Goal: Task Accomplishment & Management: Complete application form

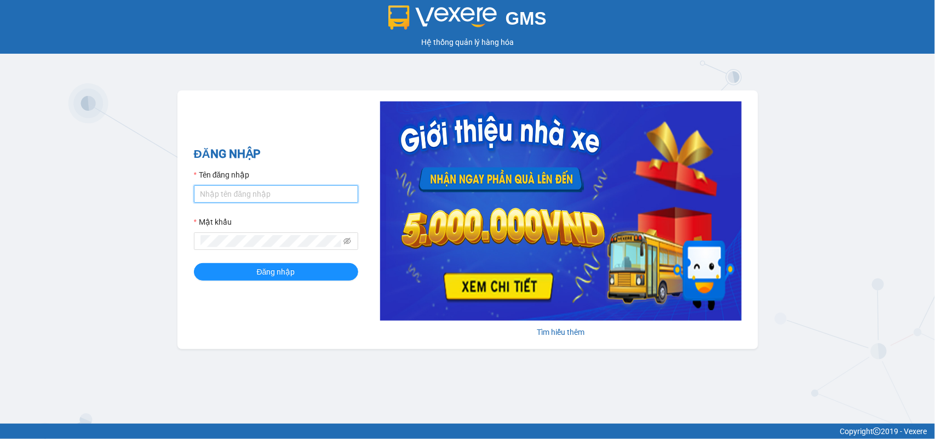
click at [267, 188] on input "Tên đăng nhập" at bounding box center [276, 194] width 164 height 18
type input "minhdc_hhlc.saoviet"
click at [194, 263] on button "Đăng nhập" at bounding box center [276, 272] width 164 height 18
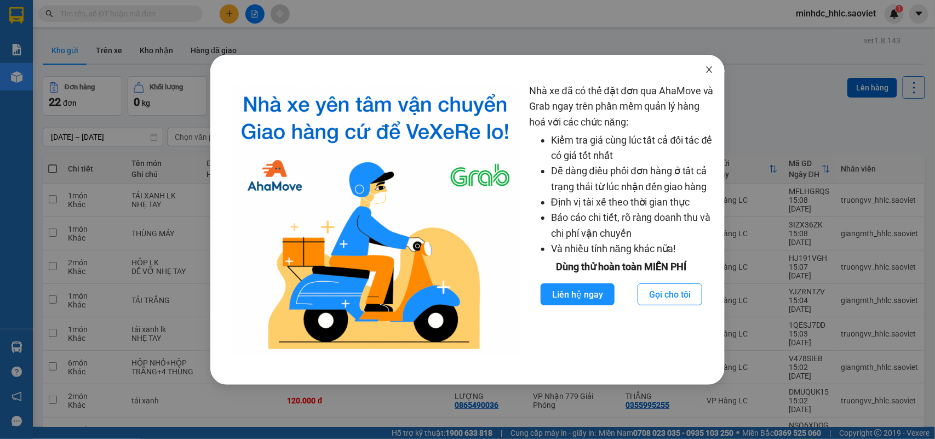
click at [711, 70] on icon "close" at bounding box center [709, 69] width 9 height 9
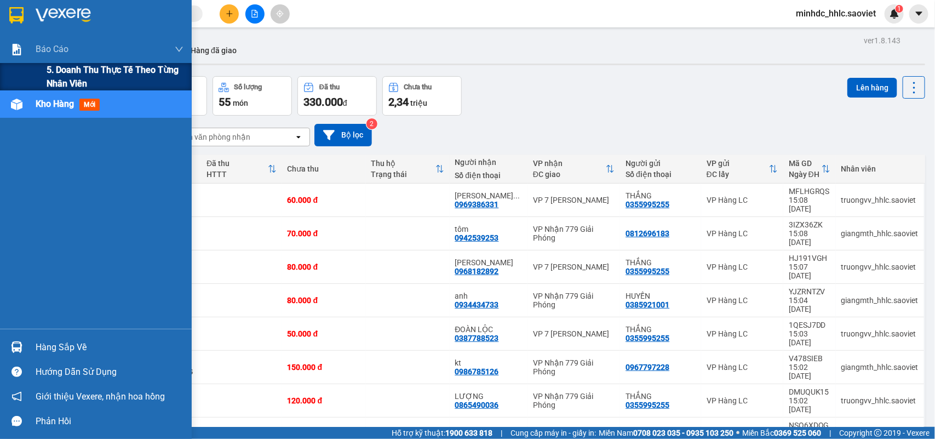
click at [59, 79] on span "5. Doanh thu thực tế theo từng nhân viên" at bounding box center [115, 76] width 137 height 27
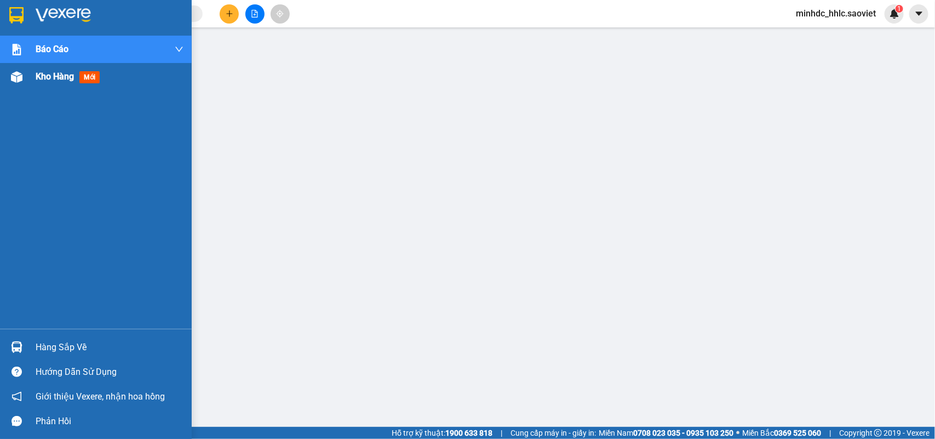
click at [5, 68] on div "Kho hàng mới" at bounding box center [96, 76] width 192 height 27
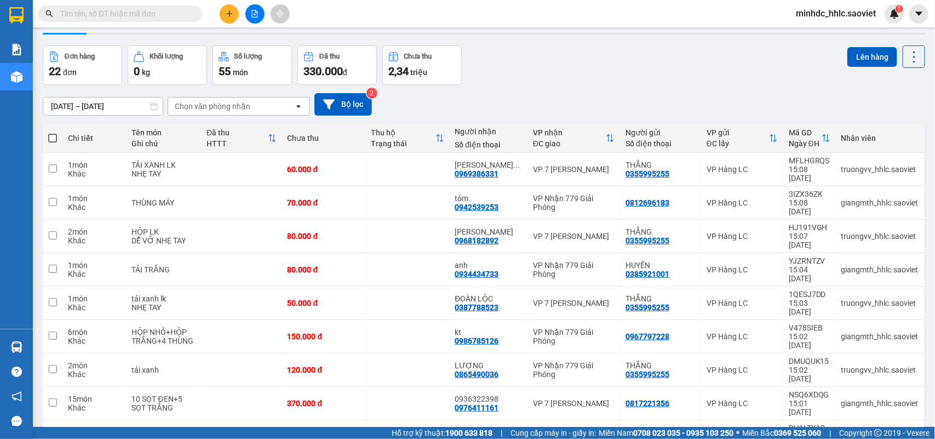
scroll to position [50, 0]
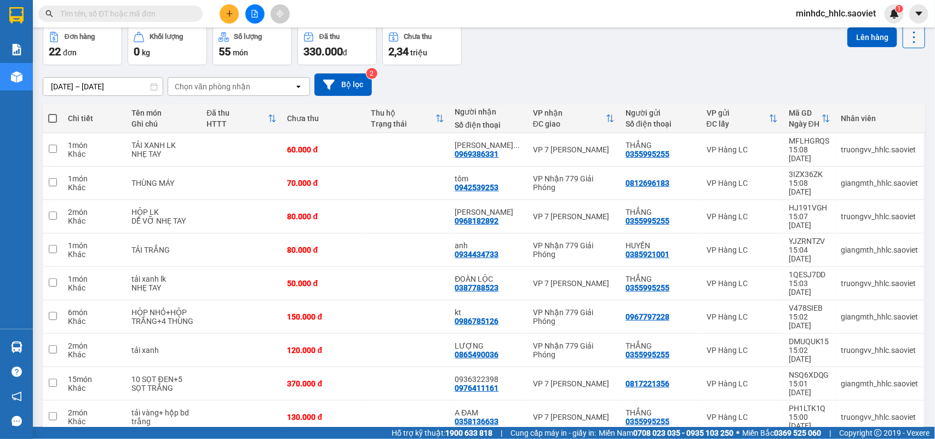
click at [908, 37] on icon at bounding box center [914, 37] width 15 height 15
click at [888, 112] on li "Làm mới" at bounding box center [883, 106] width 82 height 20
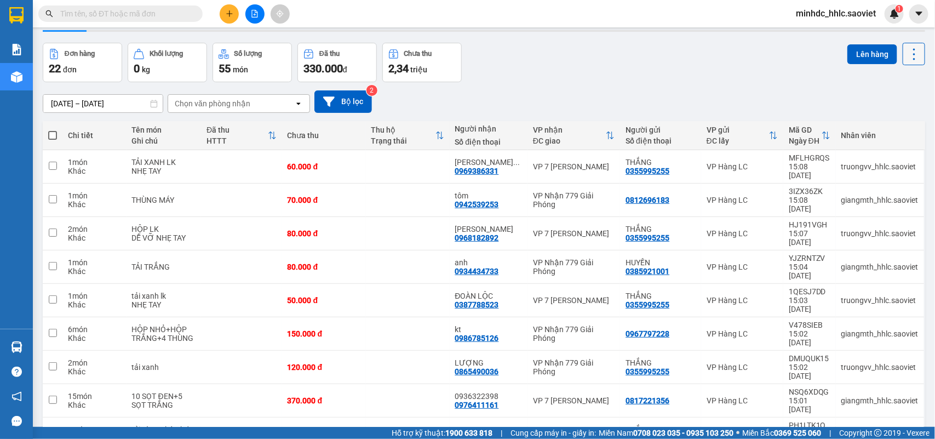
click at [908, 60] on icon at bounding box center [914, 54] width 15 height 15
click at [893, 124] on span "Làm mới" at bounding box center [888, 122] width 30 height 11
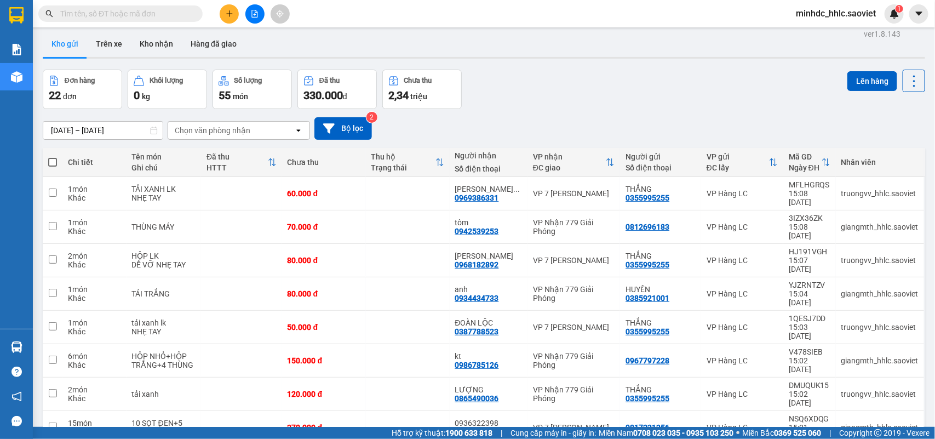
scroll to position [0, 0]
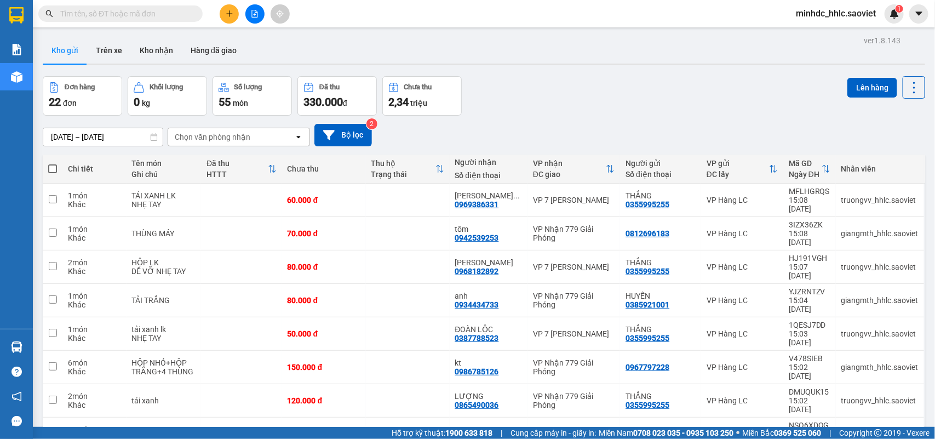
click at [834, 14] on span "minhdc_hhlc.saoviet" at bounding box center [836, 14] width 98 height 14
click at [828, 33] on span "Đăng xuất" at bounding box center [841, 34] width 73 height 12
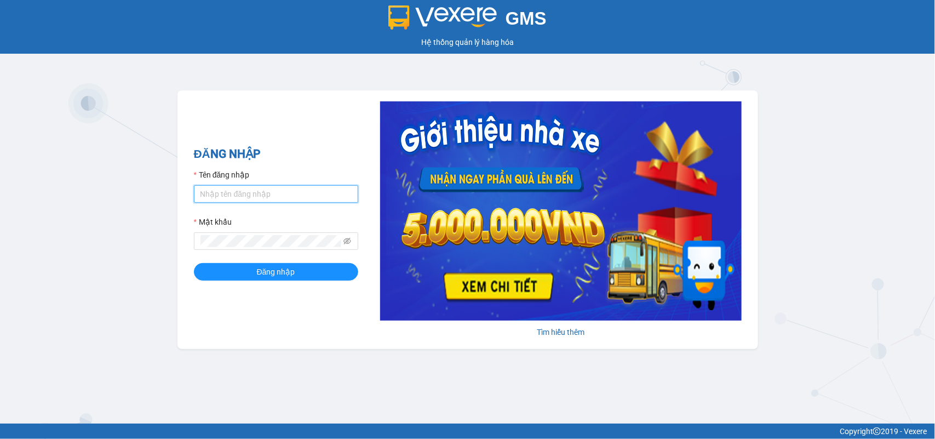
drag, startPoint x: 240, startPoint y: 200, endPoint x: 242, endPoint y: 192, distance: 8.9
click at [241, 200] on input "Tên đăng nhập" at bounding box center [276, 194] width 164 height 18
type input "huyennt_congnohanglc.saoviet"
click at [194, 263] on button "Đăng nhập" at bounding box center [276, 272] width 164 height 18
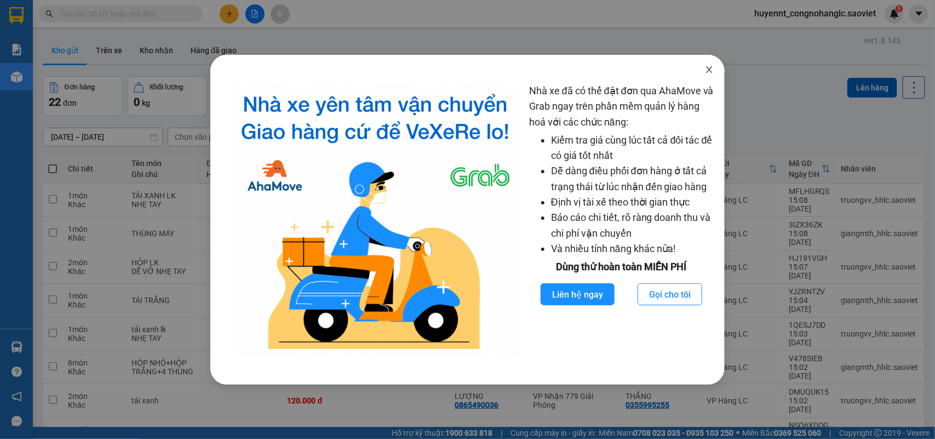
click at [706, 66] on icon "close" at bounding box center [709, 69] width 9 height 9
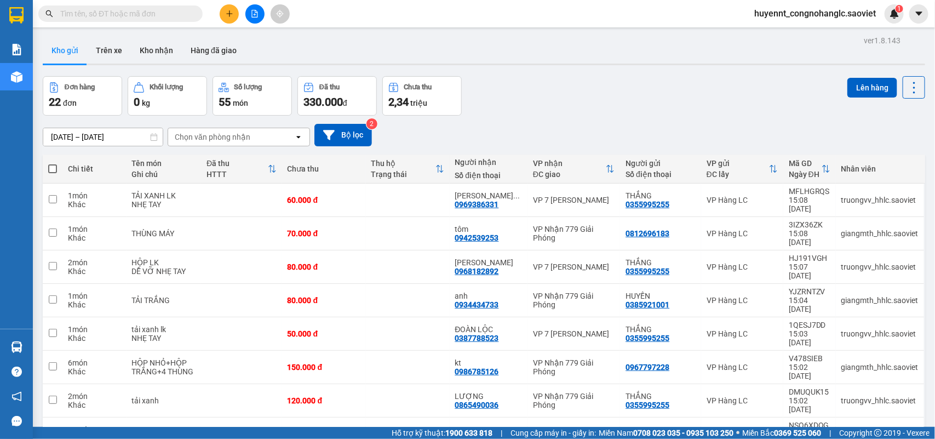
click at [530, 122] on div "[DATE] – [DATE] Press the down arrow key to interact with the calendar and sele…" at bounding box center [484, 135] width 882 height 39
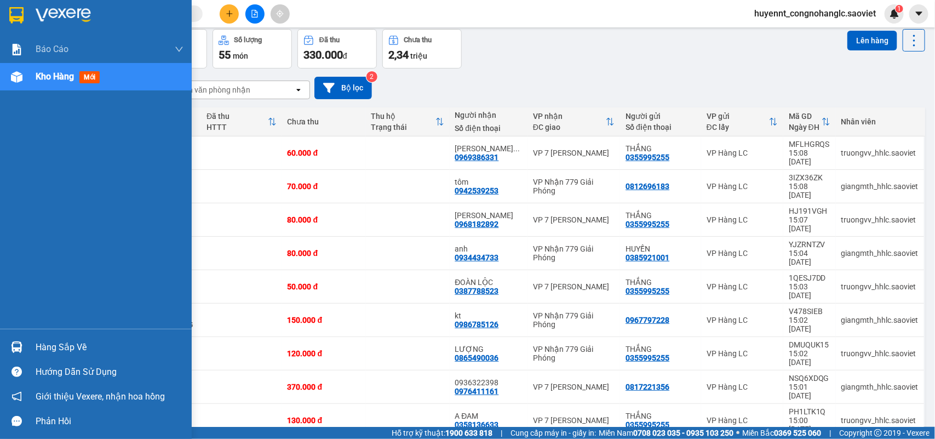
scroll to position [50, 0]
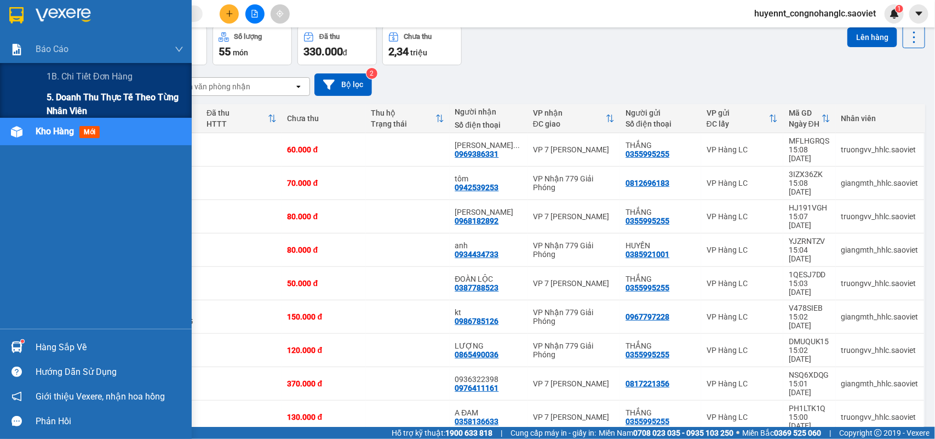
click at [68, 102] on span "5. Doanh thu thực tế theo từng nhân viên" at bounding box center [115, 103] width 137 height 27
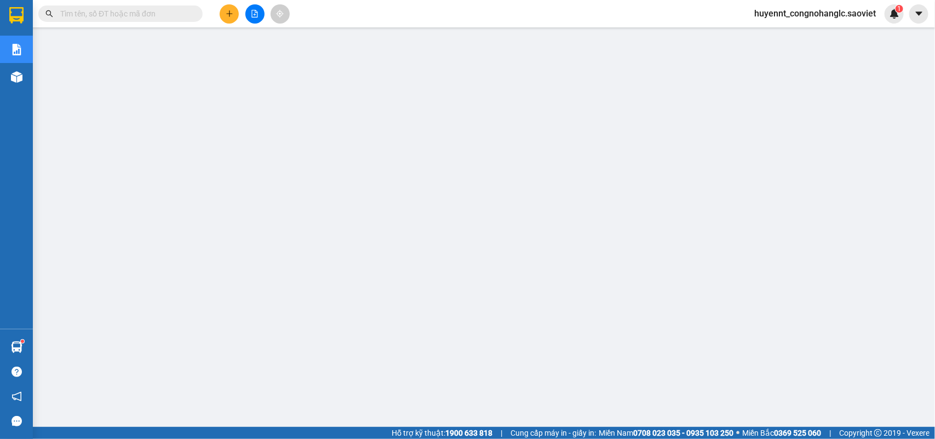
click at [162, 18] on span at bounding box center [120, 13] width 164 height 16
click at [162, 14] on input "text" at bounding box center [124, 14] width 129 height 12
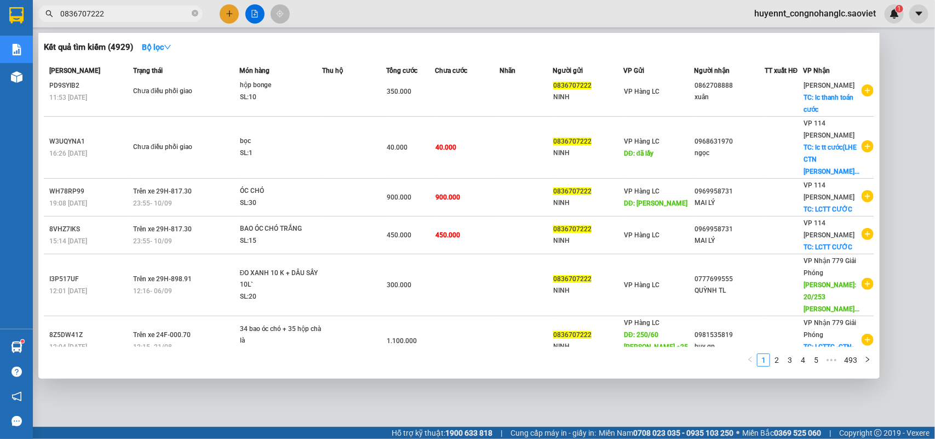
scroll to position [13, 0]
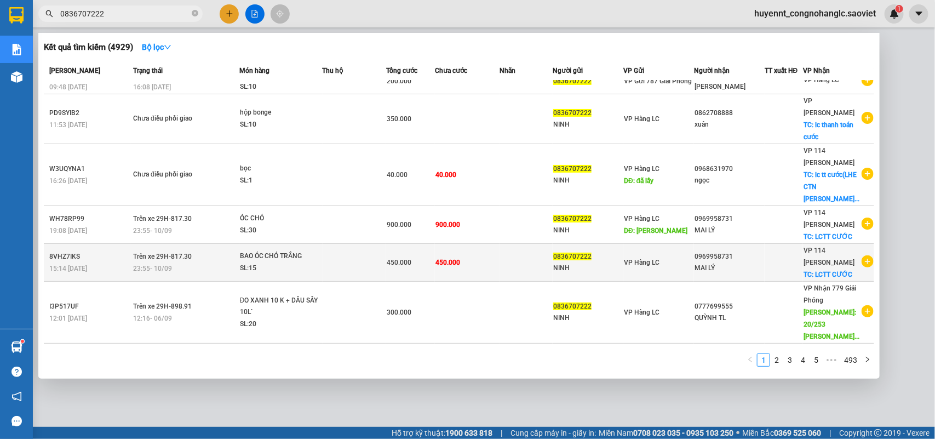
type input "0836707222"
click at [466, 244] on td "450.000" at bounding box center [467, 263] width 65 height 38
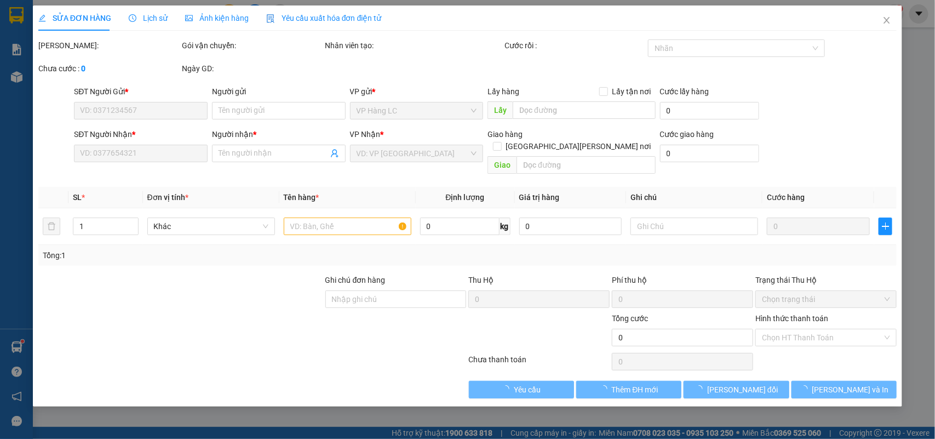
type input "0836707222"
type input "NINH"
type input "0969958731"
type input "MAI LÝ"
checkbox input "true"
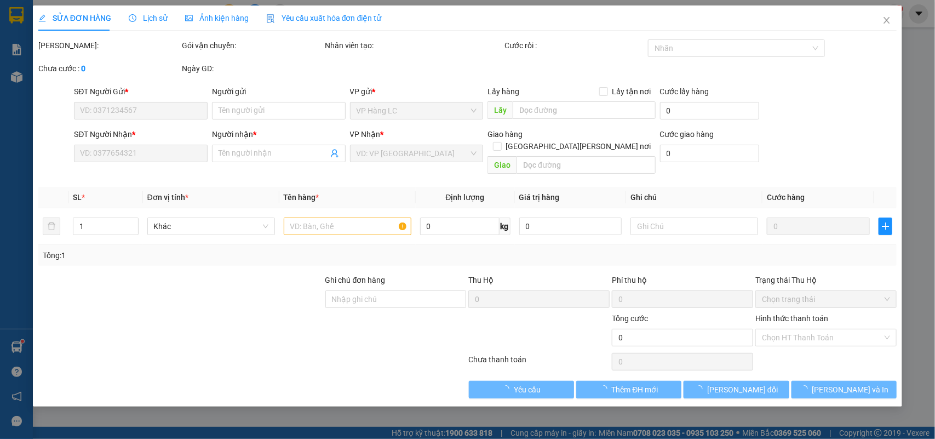
type input "LCTT CƯỚC"
type input "450.000"
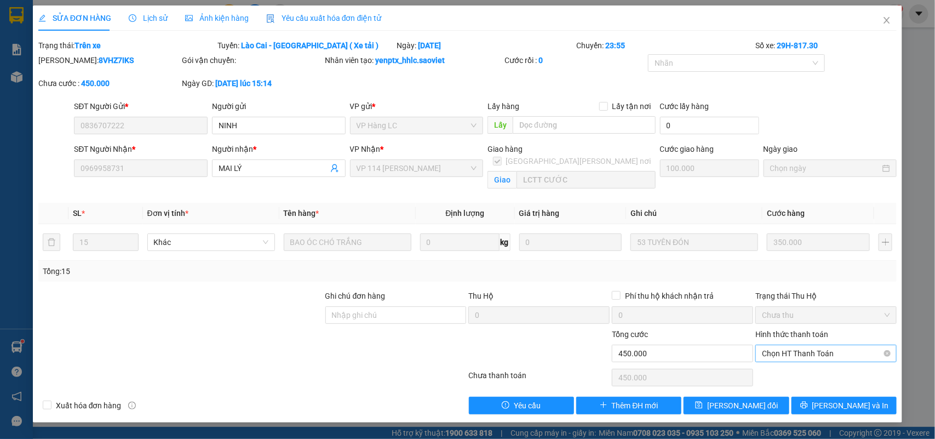
click at [814, 356] on span "Chọn HT Thanh Toán" at bounding box center [826, 353] width 128 height 16
click at [795, 391] on div "Chuyển khoản" at bounding box center [826, 393] width 128 height 12
type input "0"
click at [752, 409] on span "[PERSON_NAME] đổi" at bounding box center [742, 405] width 71 height 12
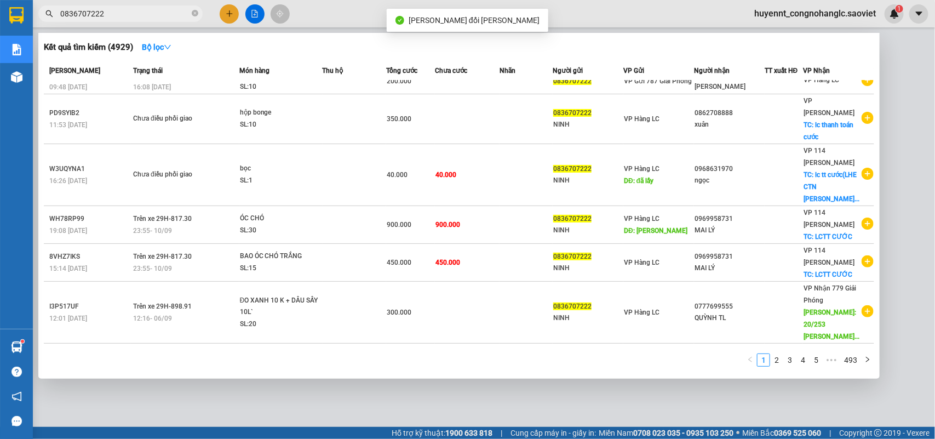
click at [140, 16] on input "0836707222" at bounding box center [124, 14] width 129 height 12
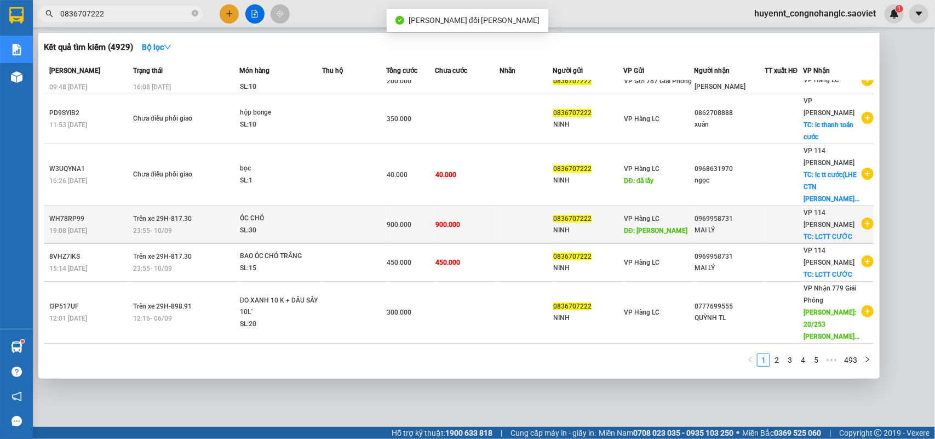
click at [500, 206] on td at bounding box center [527, 225] width 54 height 38
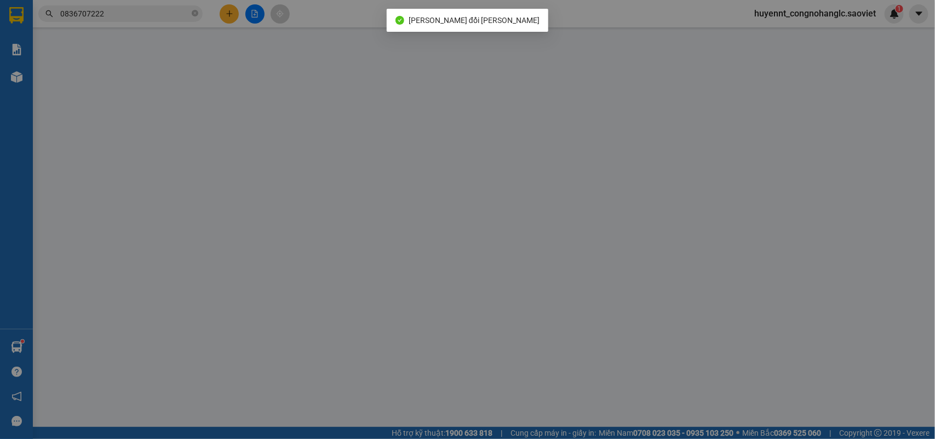
type input "0836707222"
type input "NINH"
type input "linh quan"
type input "0969958731"
type input "MAI LÝ"
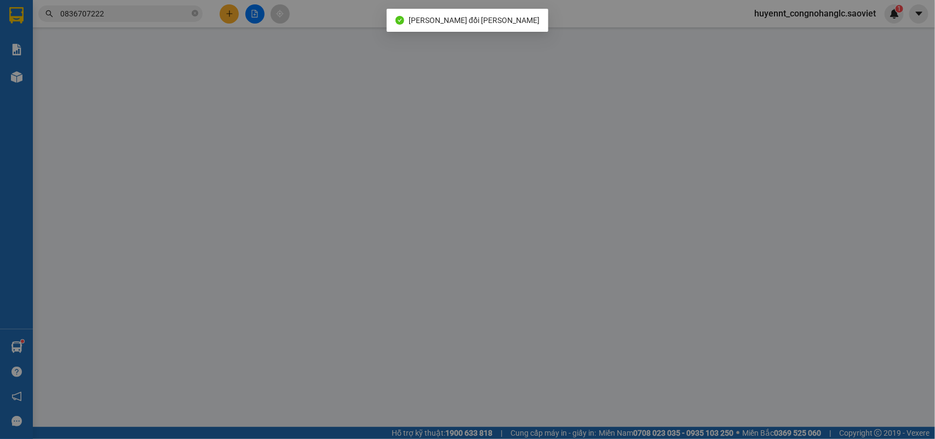
checkbox input "true"
type input "LCTT CƯỚC"
type input "900.000"
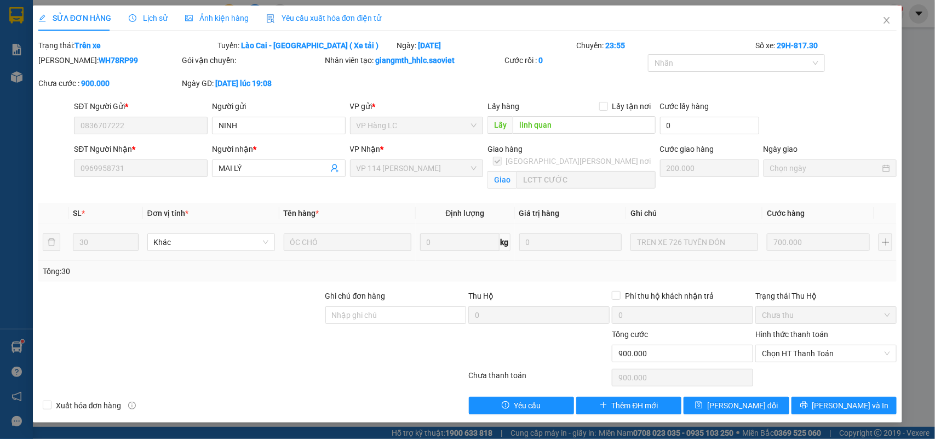
drag, startPoint x: 805, startPoint y: 358, endPoint x: 802, endPoint y: 363, distance: 6.1
click at [805, 359] on span "Chọn HT Thanh Toán" at bounding box center [826, 353] width 128 height 16
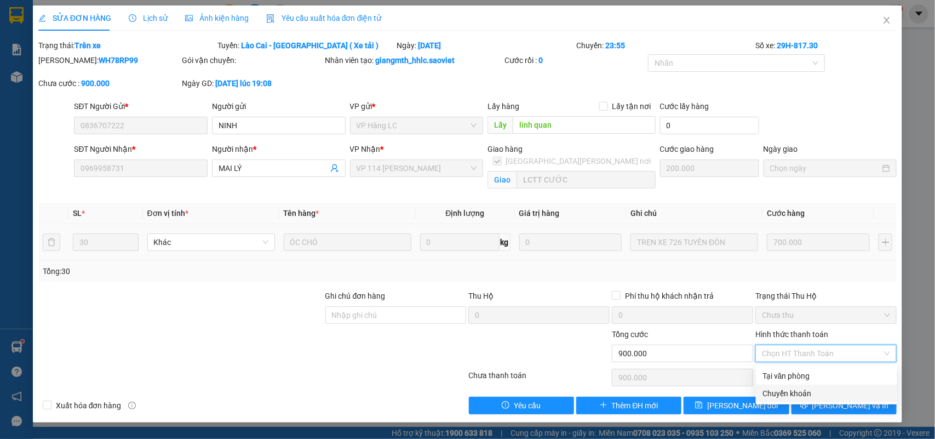
click at [784, 392] on div "Chuyển khoản" at bounding box center [826, 393] width 128 height 12
type input "0"
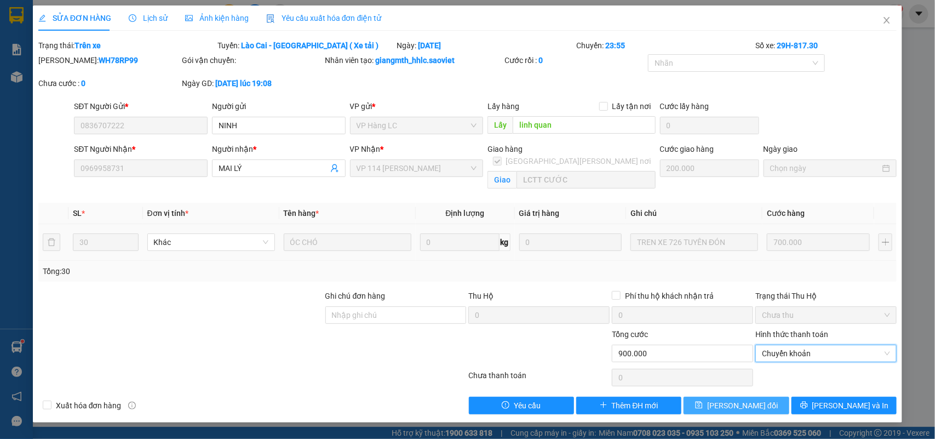
click at [761, 405] on span "[PERSON_NAME] đổi" at bounding box center [742, 405] width 71 height 12
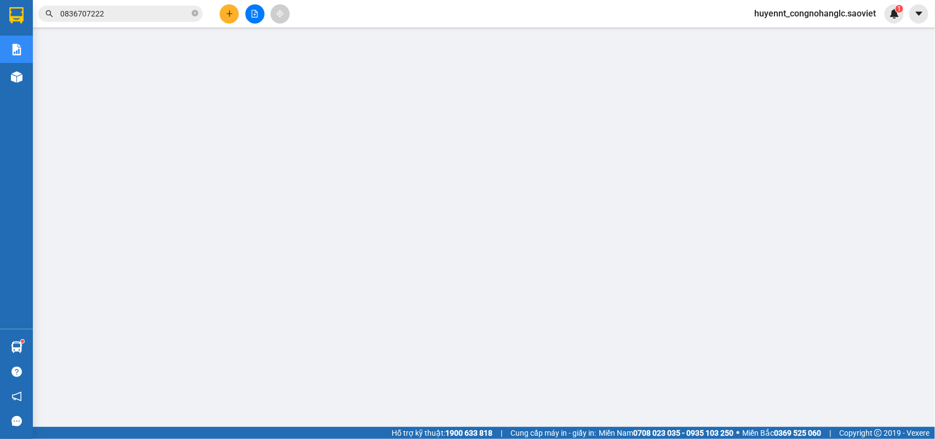
click at [166, 13] on input "0836707222" at bounding box center [124, 14] width 129 height 12
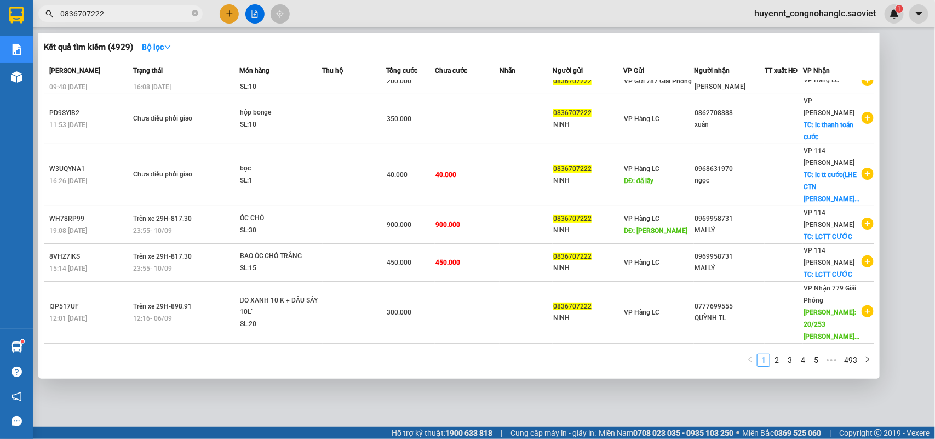
click at [165, 13] on input "0836707222" at bounding box center [124, 14] width 129 height 12
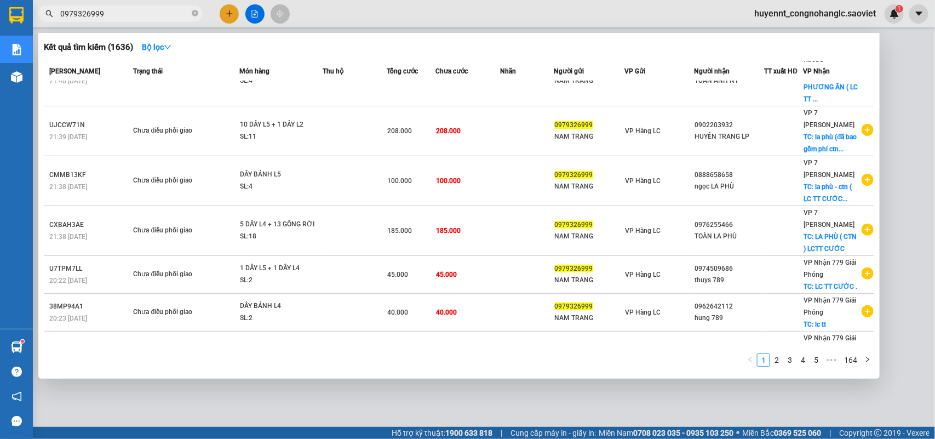
scroll to position [200, 0]
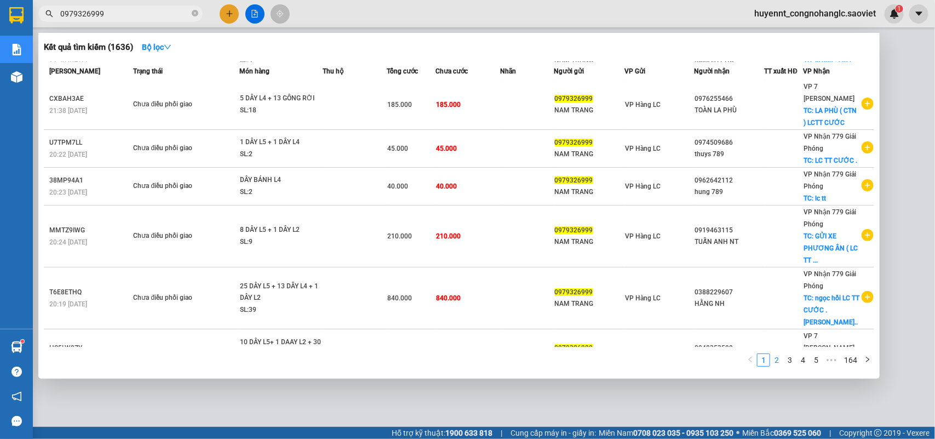
type input "0979326999"
click at [774, 360] on link "2" at bounding box center [777, 360] width 12 height 12
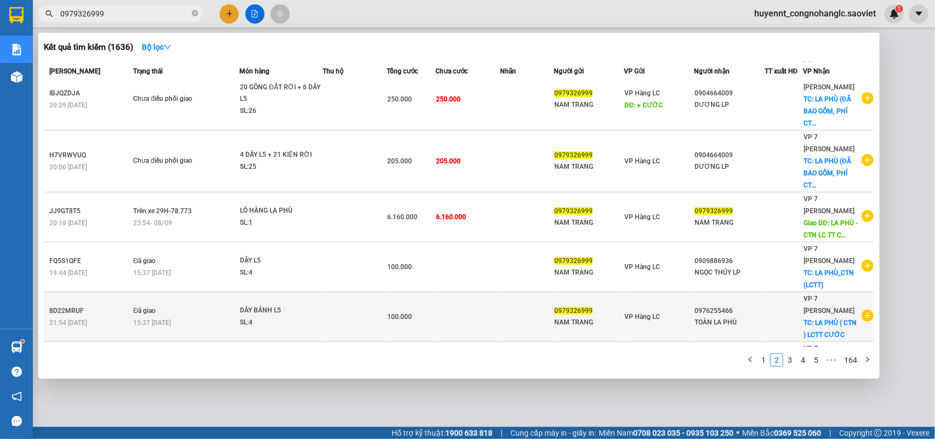
scroll to position [29, 0]
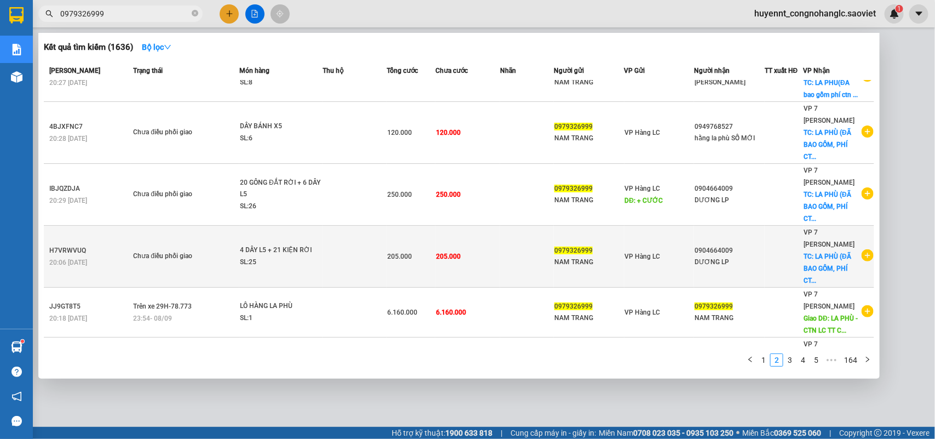
click at [504, 254] on td at bounding box center [527, 257] width 54 height 62
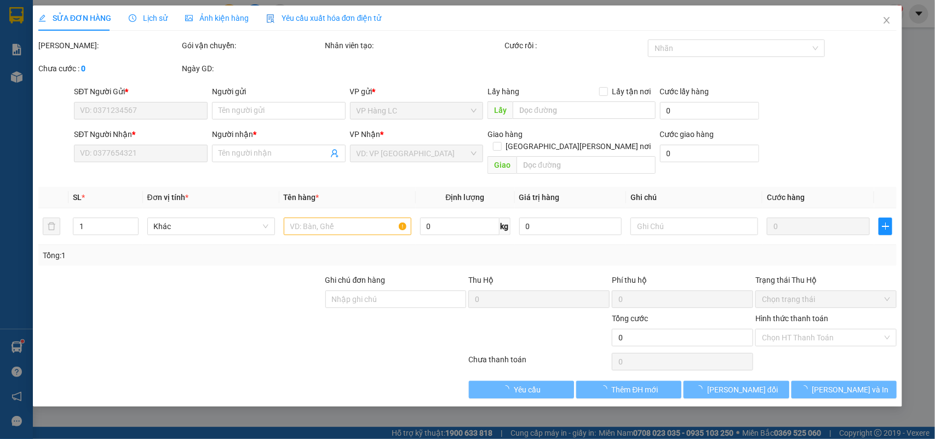
type input "0979326999"
type input "NAM TRANG"
type input "0904664009"
type input "DƯƠNG LP"
checkbox input "true"
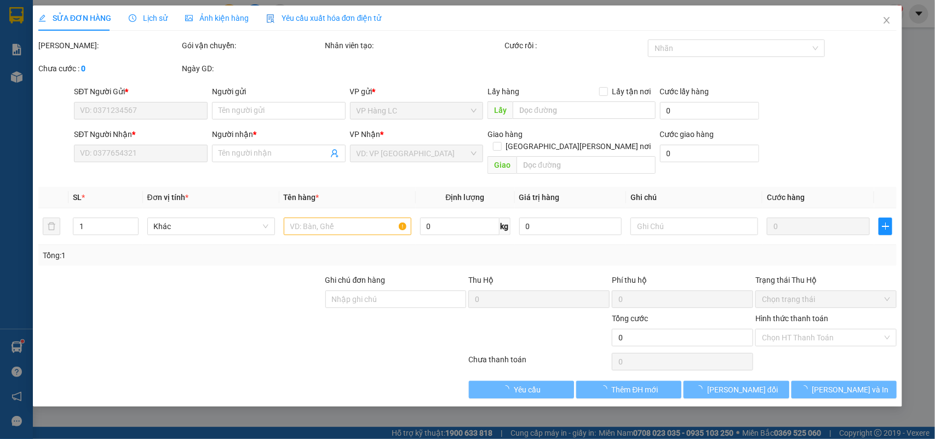
type input "LA PHÙ (ĐÃ BAO GỒM, PHÍ CTN)lc Thanh toán"
type input "205.000"
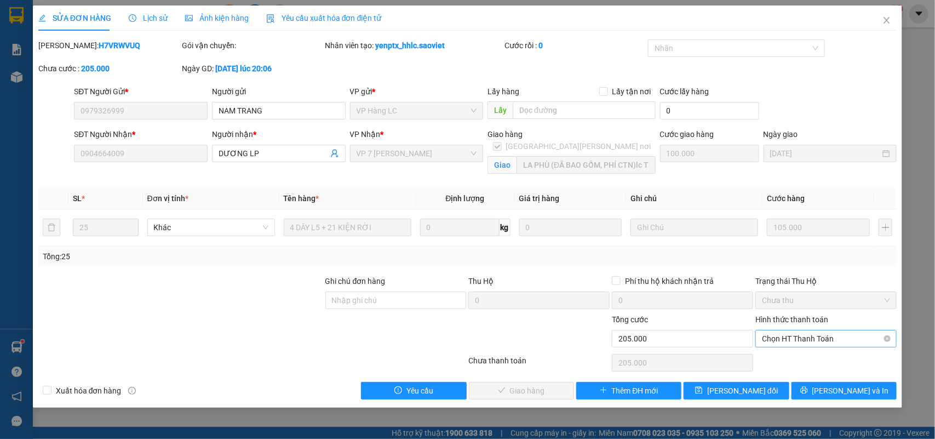
click at [832, 336] on span "Chọn HT Thanh Toán" at bounding box center [826, 338] width 128 height 16
click at [815, 380] on div "Chuyển khoản" at bounding box center [826, 378] width 128 height 12
type input "0"
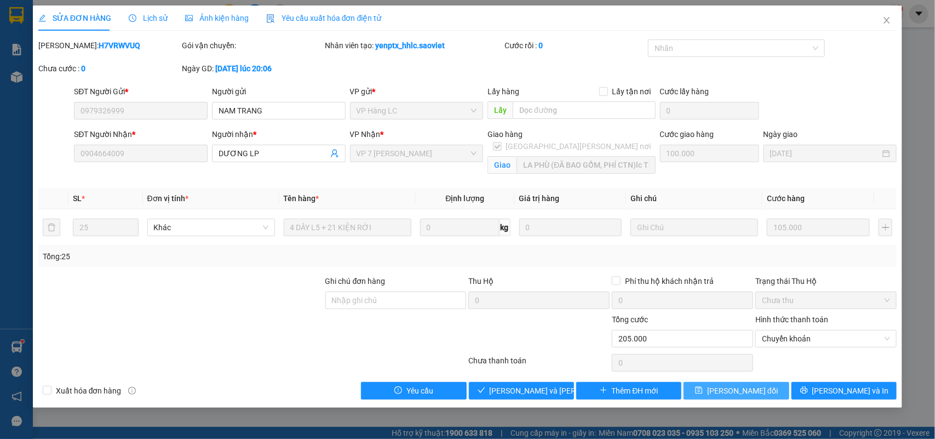
click at [764, 387] on button "[PERSON_NAME] đổi" at bounding box center [736, 391] width 105 height 18
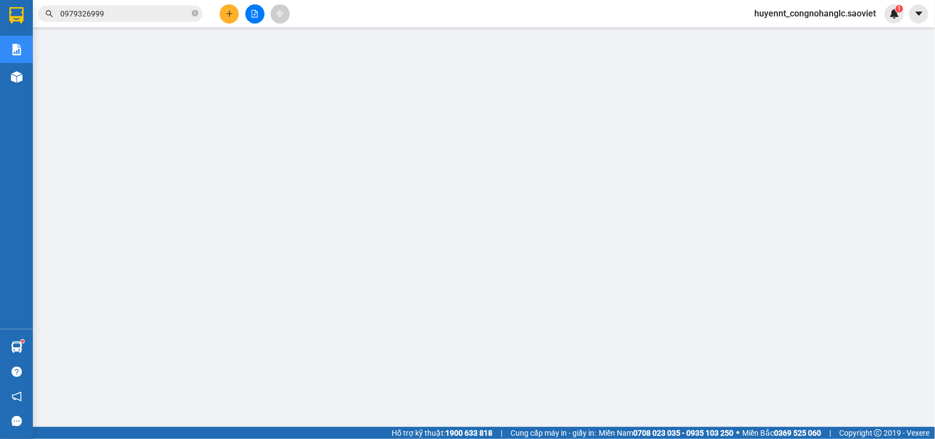
click at [144, 6] on span "0979326999" at bounding box center [120, 13] width 164 height 16
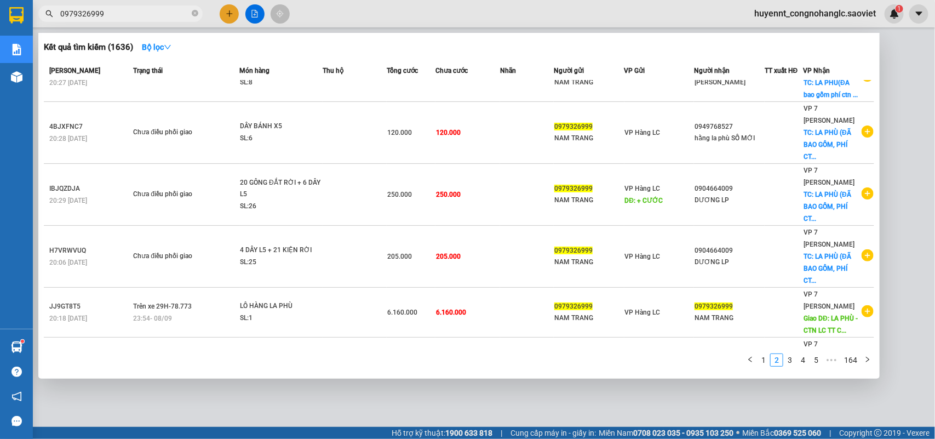
click at [142, 7] on span "0979326999" at bounding box center [120, 13] width 164 height 16
click at [131, 14] on input "0979326999" at bounding box center [124, 14] width 129 height 12
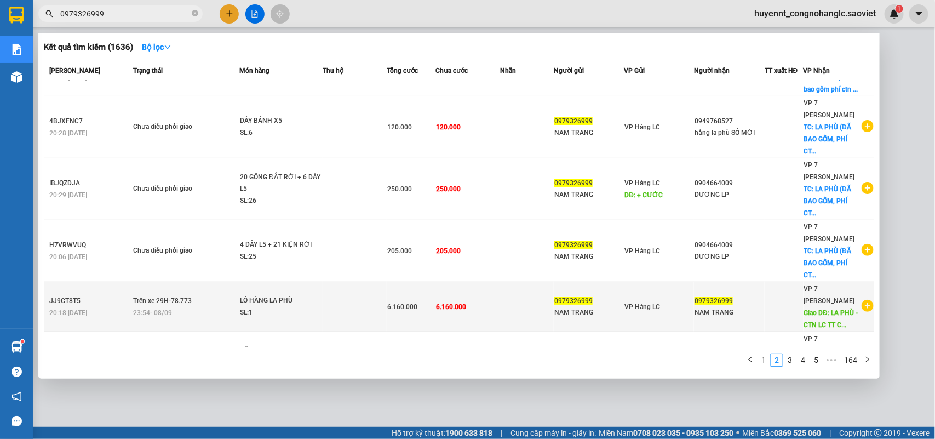
scroll to position [29, 0]
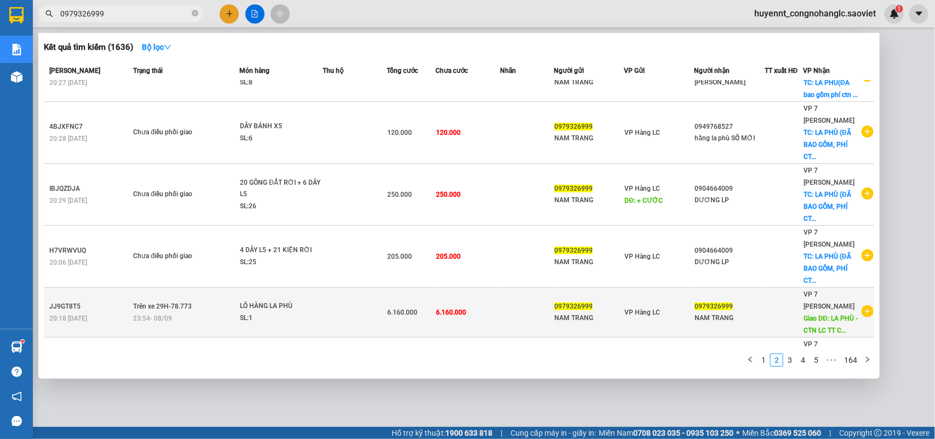
click at [500, 293] on td at bounding box center [527, 313] width 54 height 50
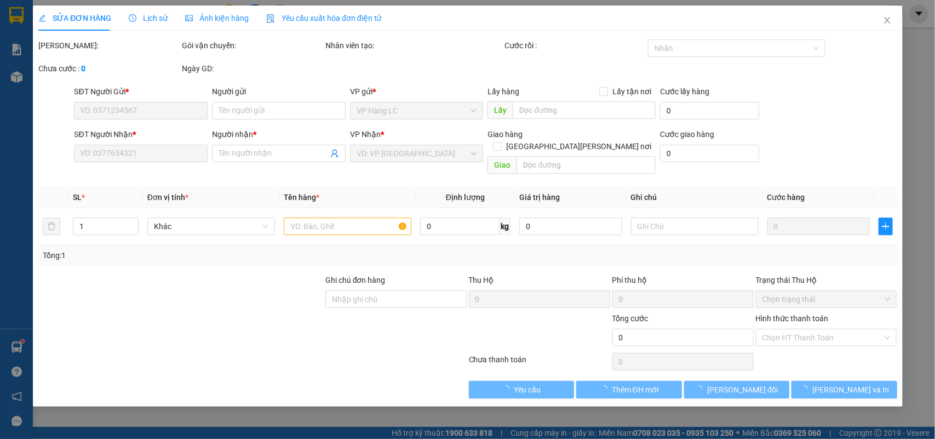
type input "0979326999"
type input "NAM TRANG"
type input "0979326999"
type input "NAM TRANG"
type input "LA PHÙ - CTN LC TT CƯỚC"
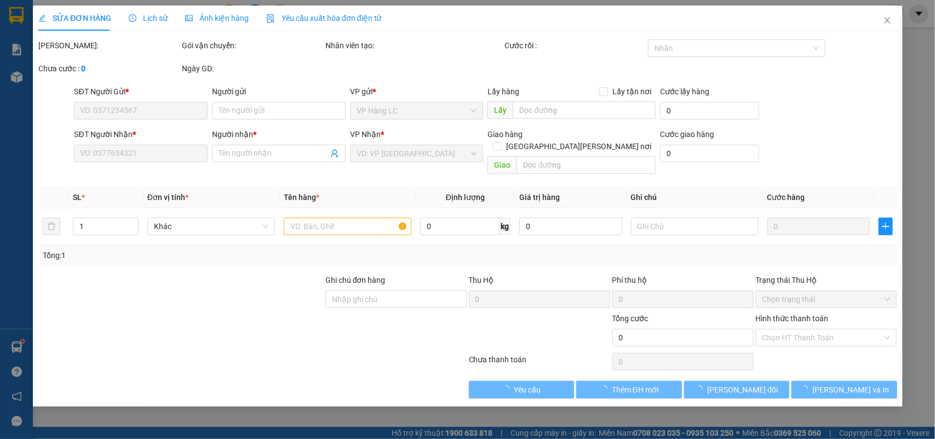
type input "1.000.000"
type input "TRỪ 200K [PERSON_NAME] [PERSON_NAME] ƯỚT"
type input "6.160.000"
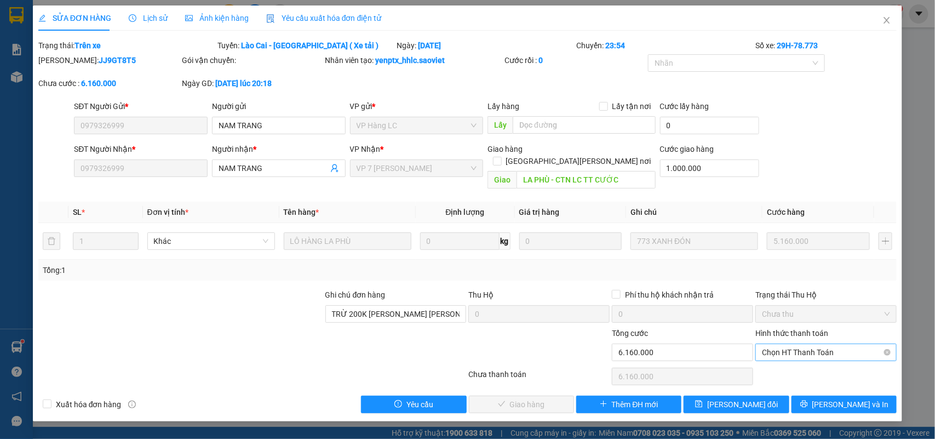
click at [810, 344] on span "Chọn HT Thanh Toán" at bounding box center [826, 352] width 128 height 16
drag, startPoint x: 793, startPoint y: 373, endPoint x: 793, endPoint y: 379, distance: 5.5
click at [793, 374] on div "Chuyển khoản" at bounding box center [826, 380] width 141 height 18
type input "0"
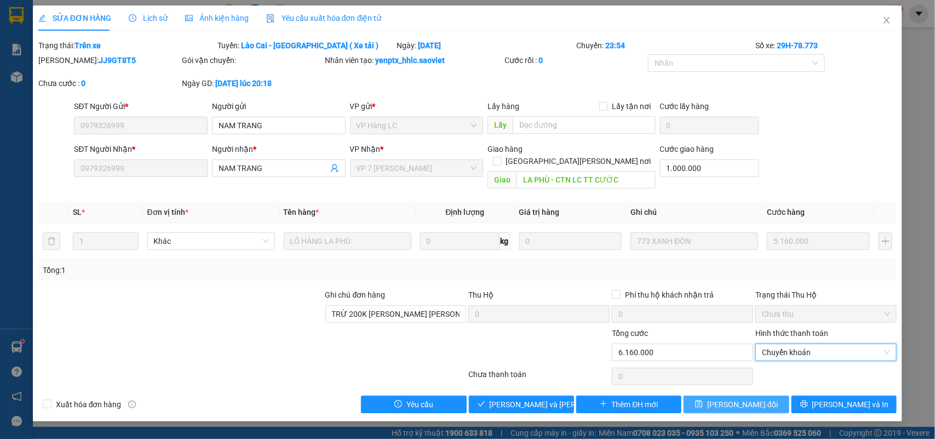
click at [753, 398] on span "[PERSON_NAME] đổi" at bounding box center [742, 404] width 71 height 12
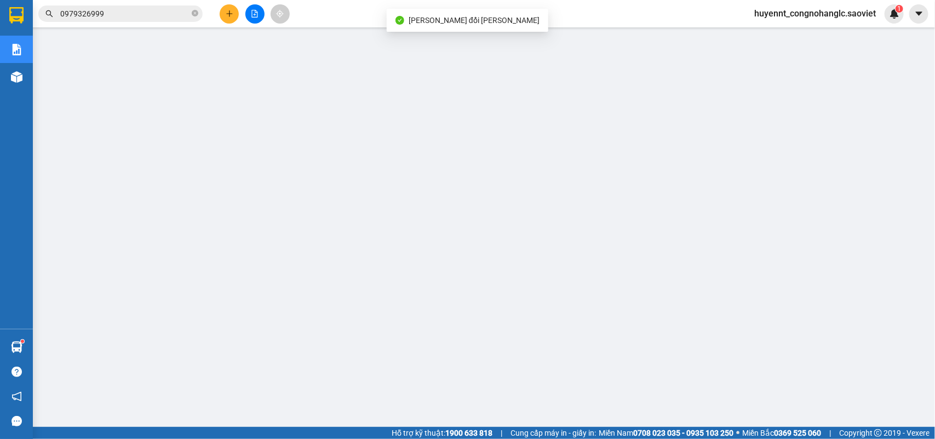
click at [152, 19] on input "0979326999" at bounding box center [124, 14] width 129 height 12
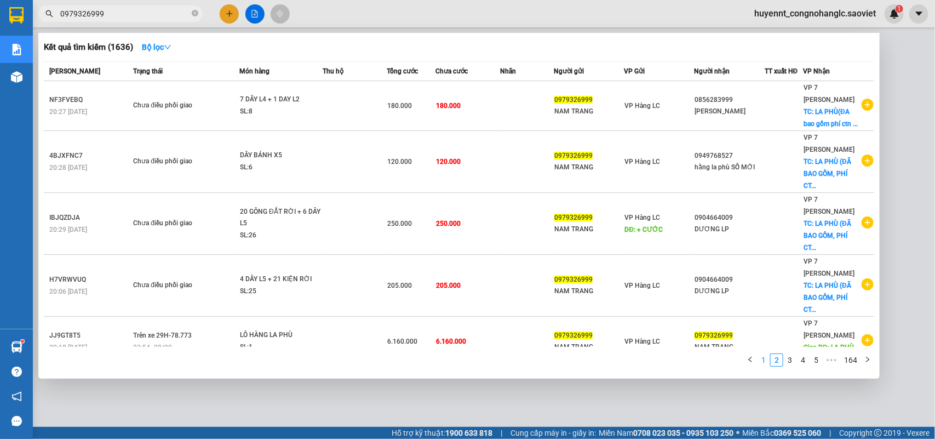
click at [769, 357] on link "1" at bounding box center [764, 360] width 12 height 12
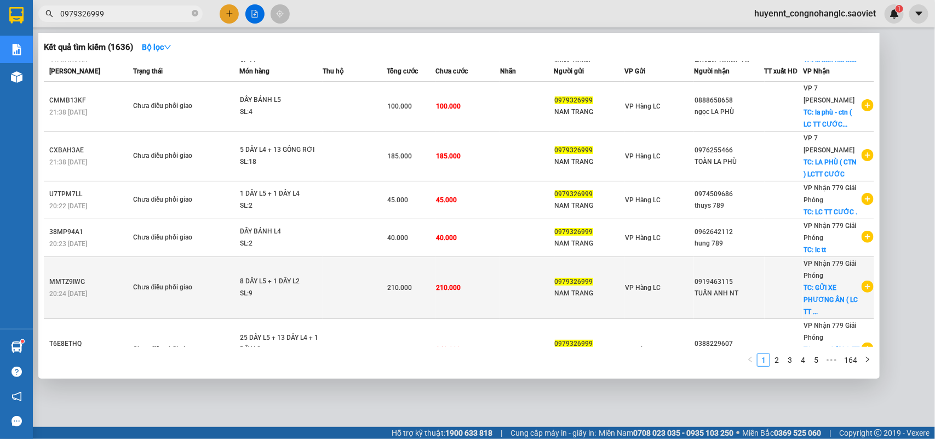
scroll to position [212, 0]
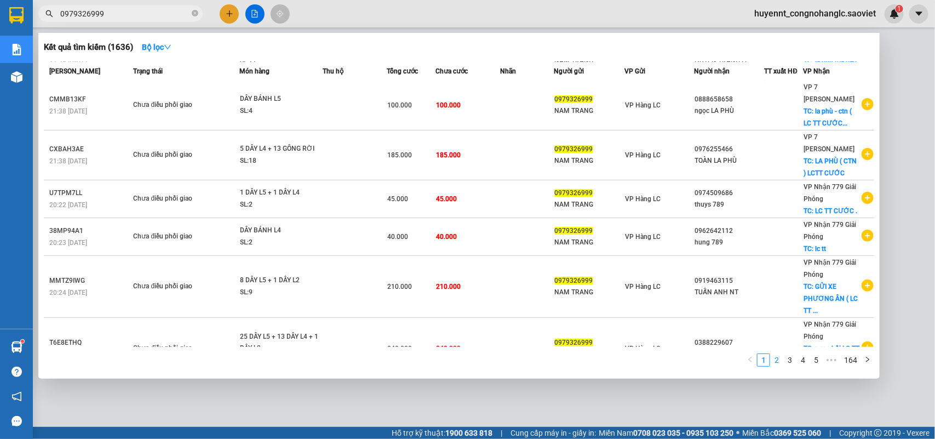
click at [778, 364] on link "2" at bounding box center [777, 360] width 12 height 12
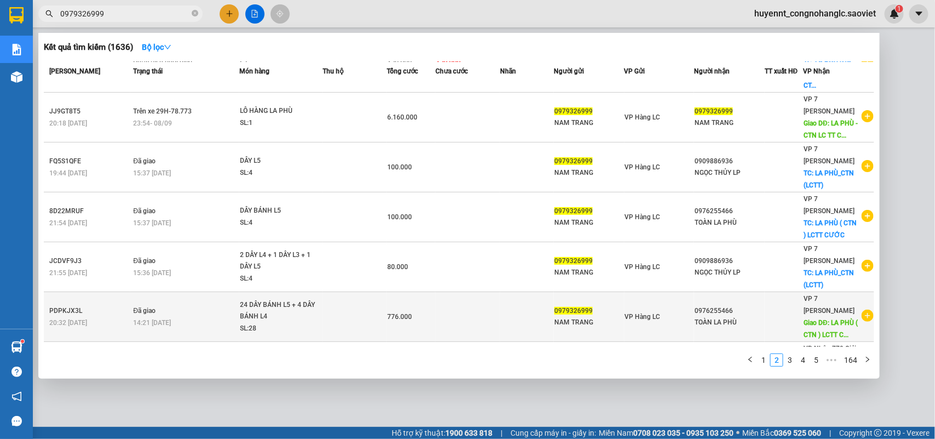
scroll to position [0, 0]
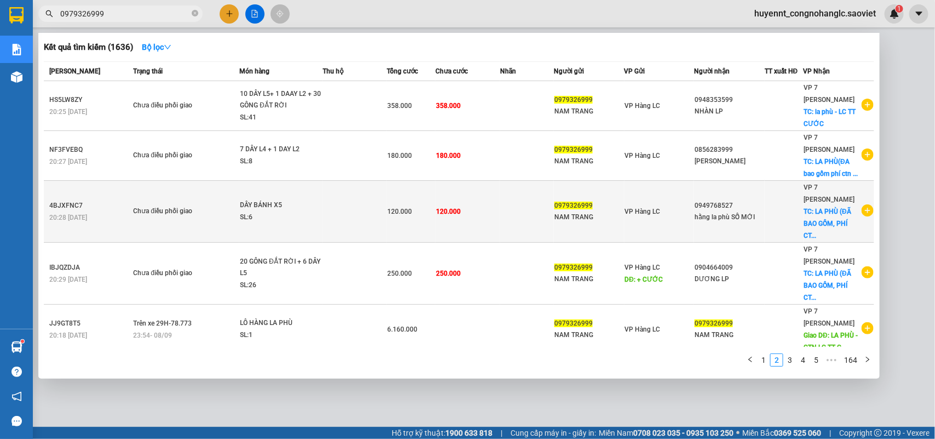
click at [484, 202] on td "120.000" at bounding box center [467, 212] width 65 height 62
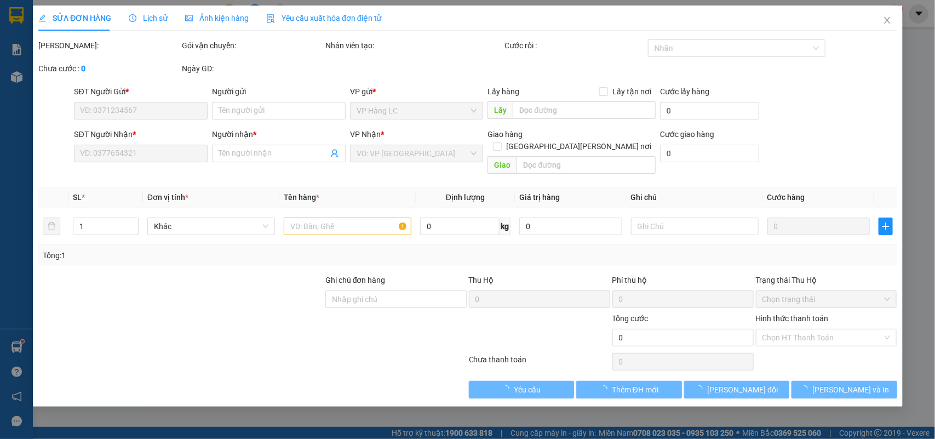
type input "0979326999"
type input "NAM TRANG"
type input "0949768527"
type input "hằng la phù SỐ MỚI"
checkbox input "true"
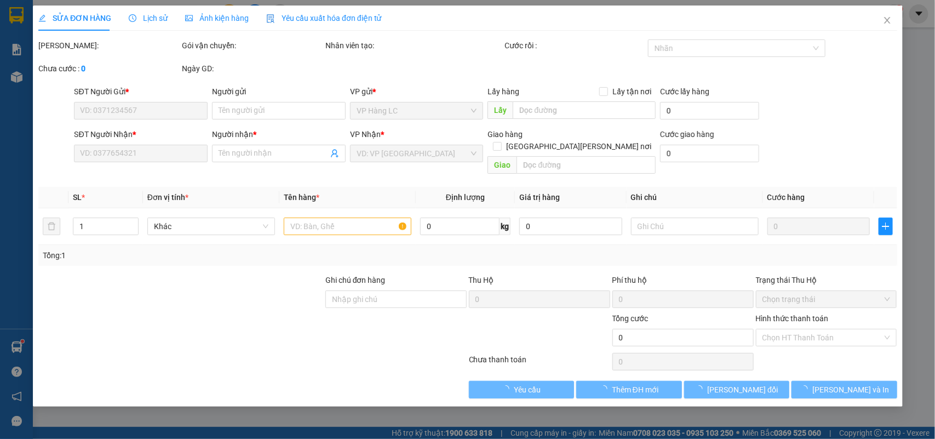
type input "LA PHÙ (ĐÃ BAO GỒM, PHÍ CTN)lc Thanh toán"
type input "120.000"
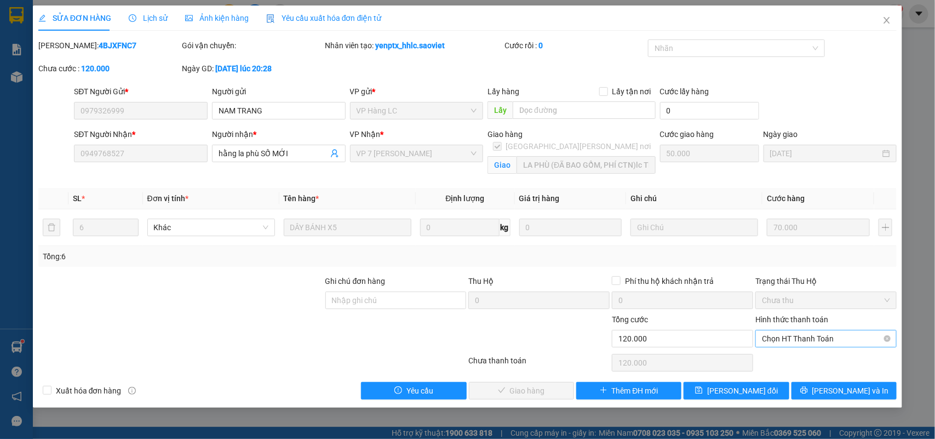
click at [820, 345] on span "Chọn HT Thanh Toán" at bounding box center [826, 338] width 128 height 16
click at [795, 379] on div "Chuyển khoản" at bounding box center [826, 378] width 128 height 12
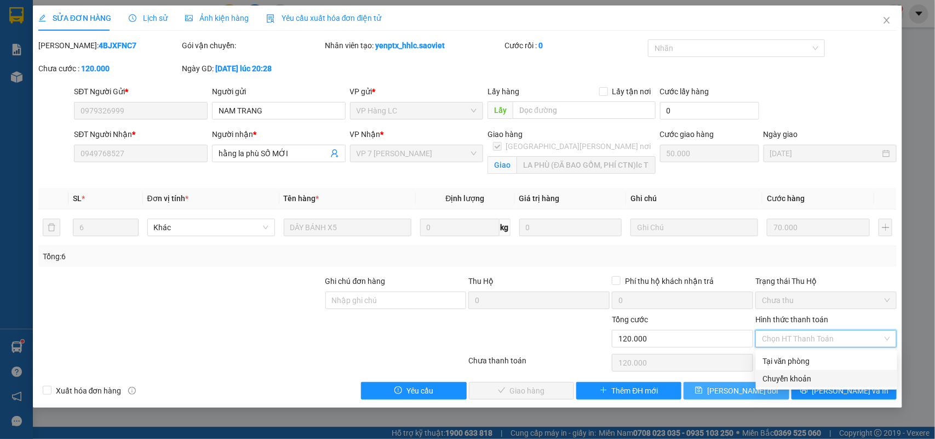
type input "0"
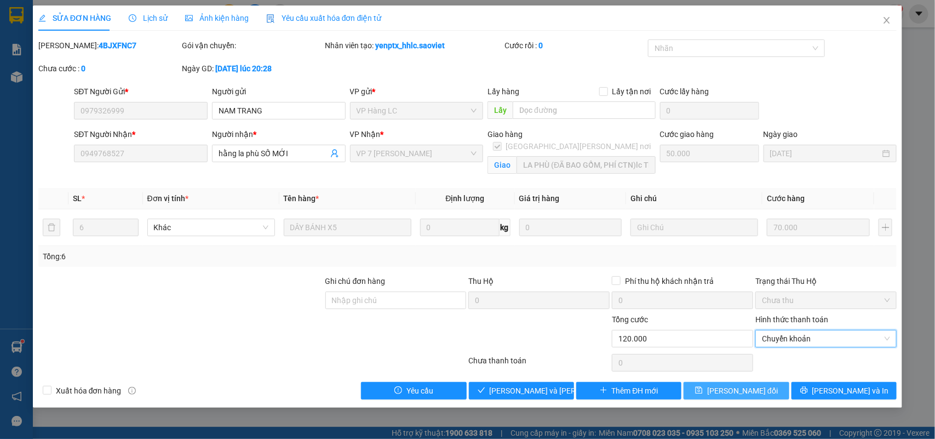
click at [754, 396] on span "[PERSON_NAME] đổi" at bounding box center [742, 391] width 71 height 12
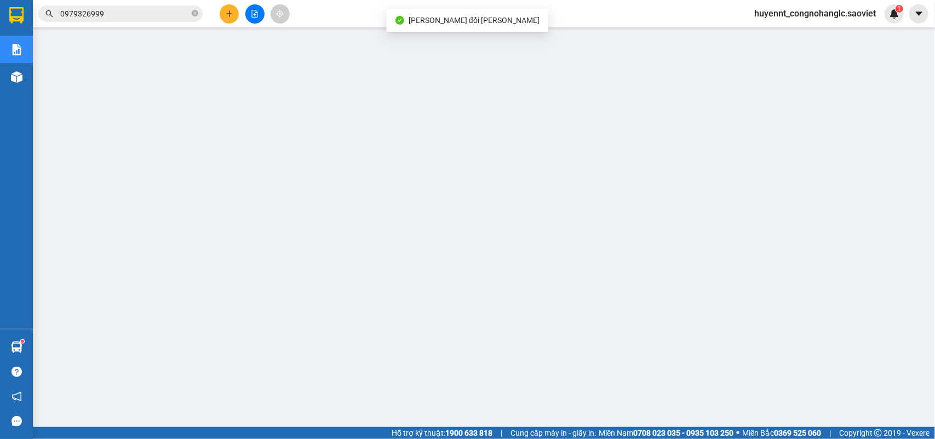
click at [139, 12] on input "0979326999" at bounding box center [124, 14] width 129 height 12
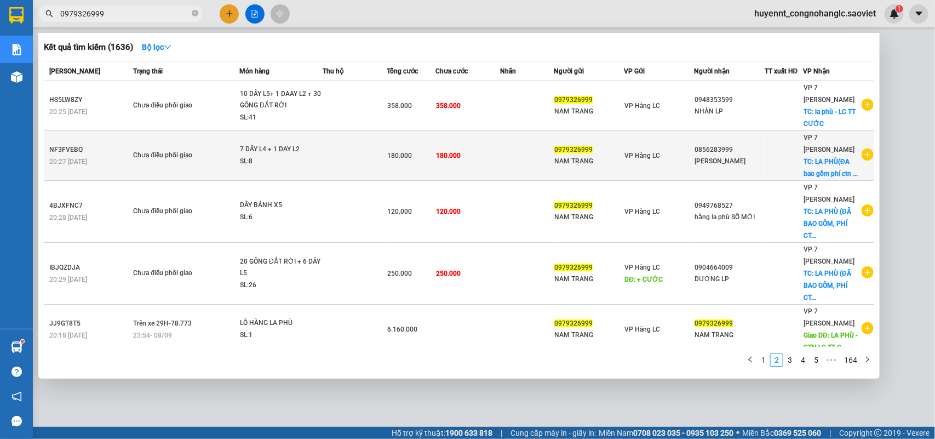
click at [495, 144] on td "180.000" at bounding box center [467, 156] width 65 height 50
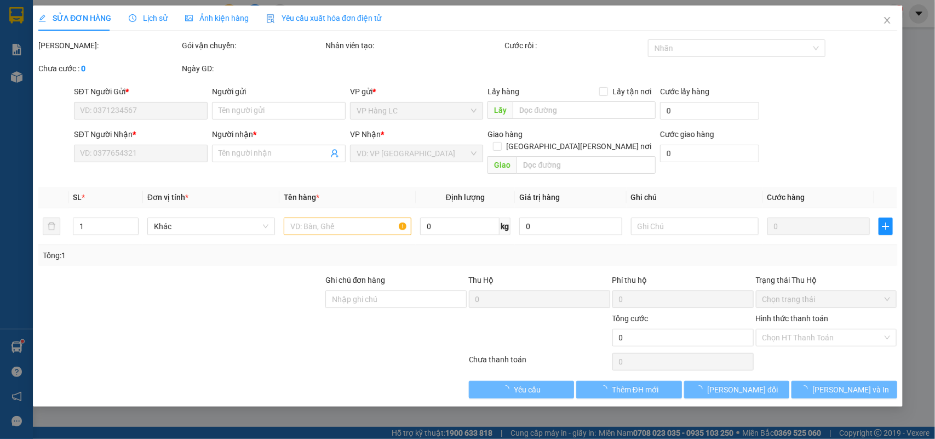
type input "0979326999"
type input "NAM TRANG"
type input "0856283999"
type input "[PERSON_NAME]"
checkbox input "true"
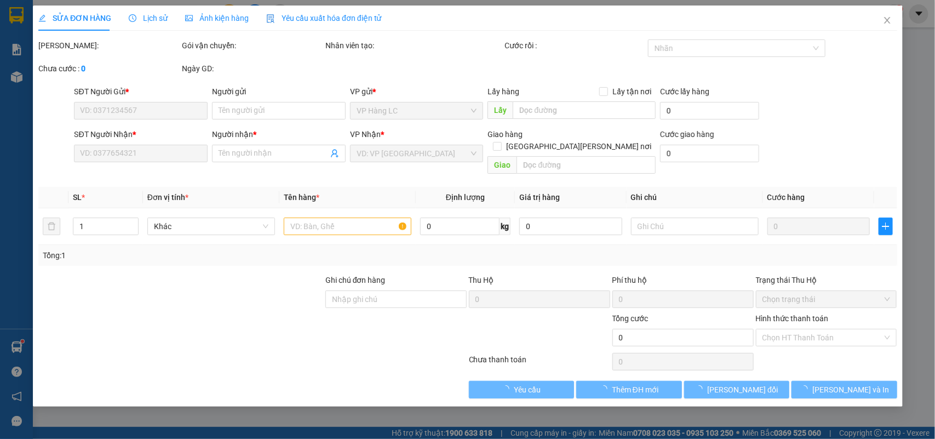
type input "LA PHÙ(ĐA bao gồm phí ctn ) LC TT CƯỚC"
type input "180.000"
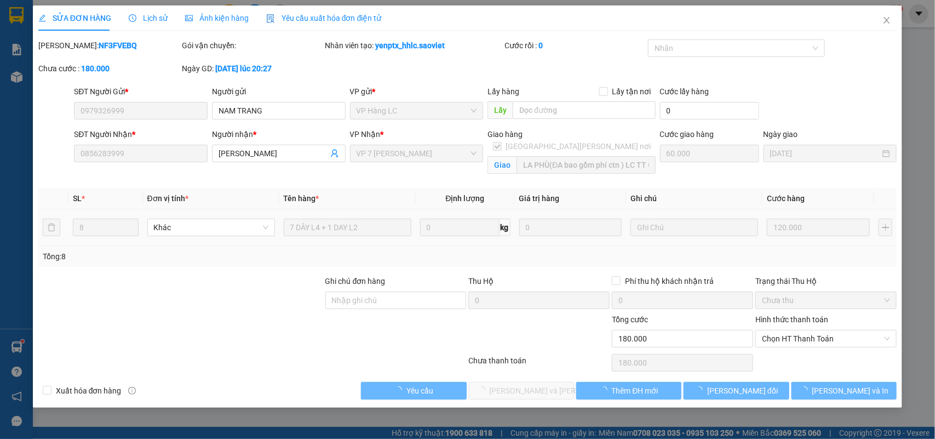
click at [813, 327] on div "Hình thức thanh toán" at bounding box center [825, 321] width 141 height 16
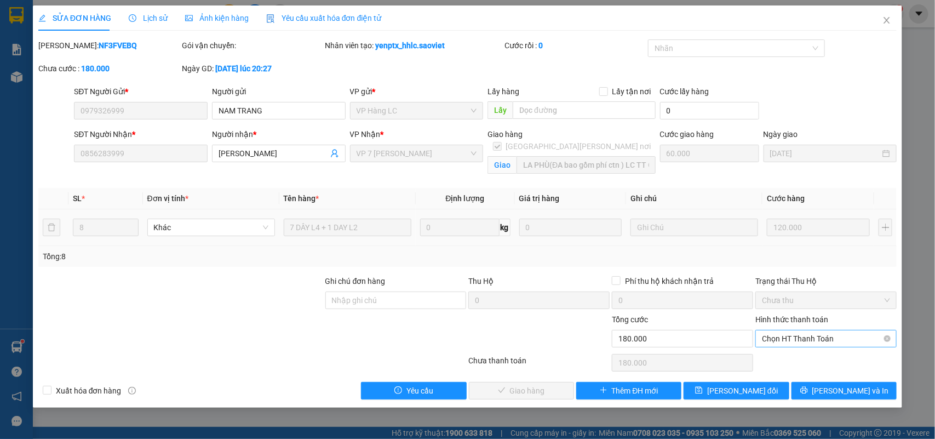
click at [819, 347] on span "Chọn HT Thanh Toán" at bounding box center [826, 338] width 128 height 16
click at [802, 380] on div "Chuyển khoản" at bounding box center [826, 378] width 128 height 12
type input "0"
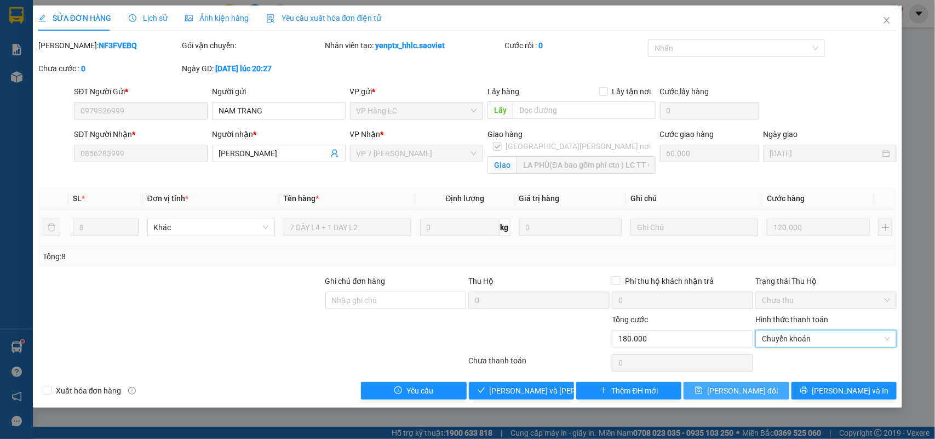
click at [738, 387] on span "[PERSON_NAME] đổi" at bounding box center [742, 391] width 71 height 12
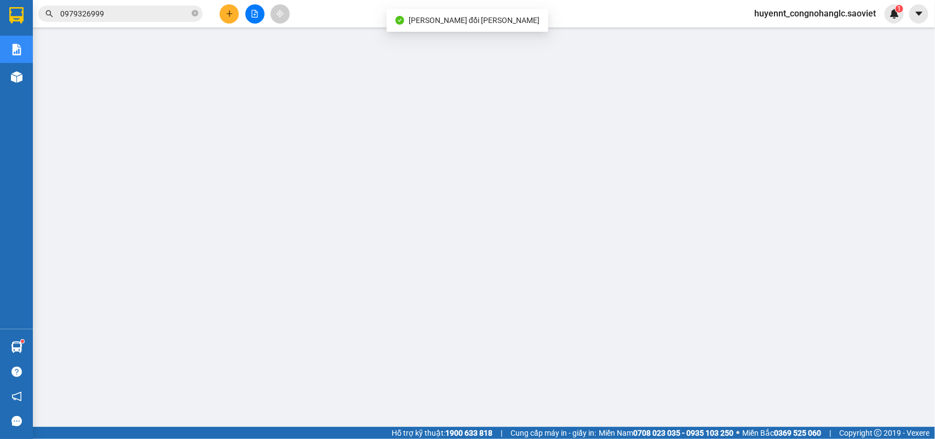
click at [146, 5] on div "Kết quả [PERSON_NAME] ( 1636 ) Bộ lọc Mã ĐH Trạng thái Món hàng Thu hộ Tổng [PE…" at bounding box center [467, 13] width 935 height 27
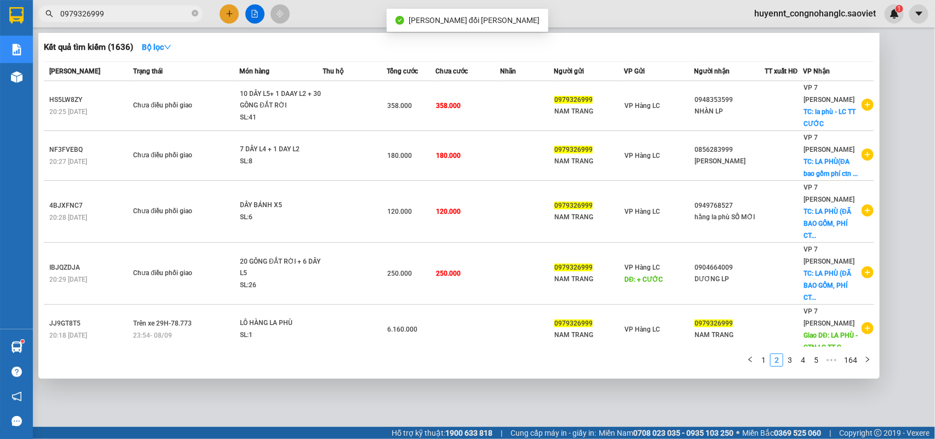
drag, startPoint x: 143, startPoint y: 18, endPoint x: 149, endPoint y: 21, distance: 6.6
click at [143, 20] on span "0979326999" at bounding box center [120, 13] width 164 height 16
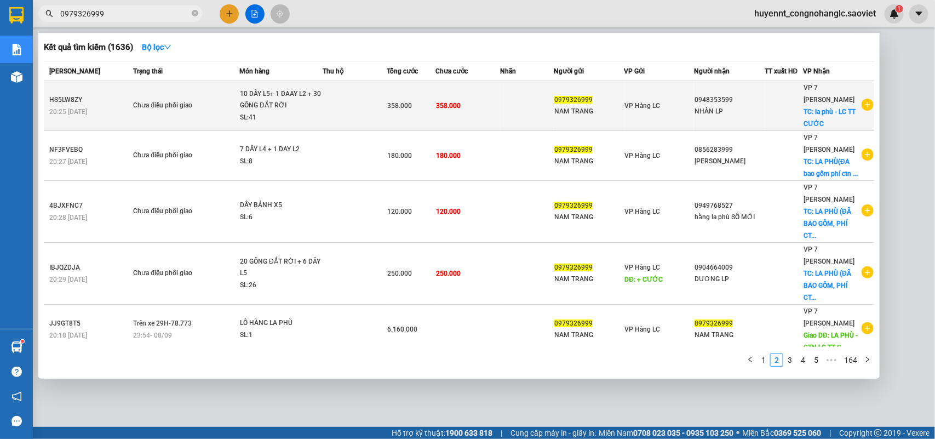
click at [492, 107] on td "358.000" at bounding box center [467, 106] width 65 height 50
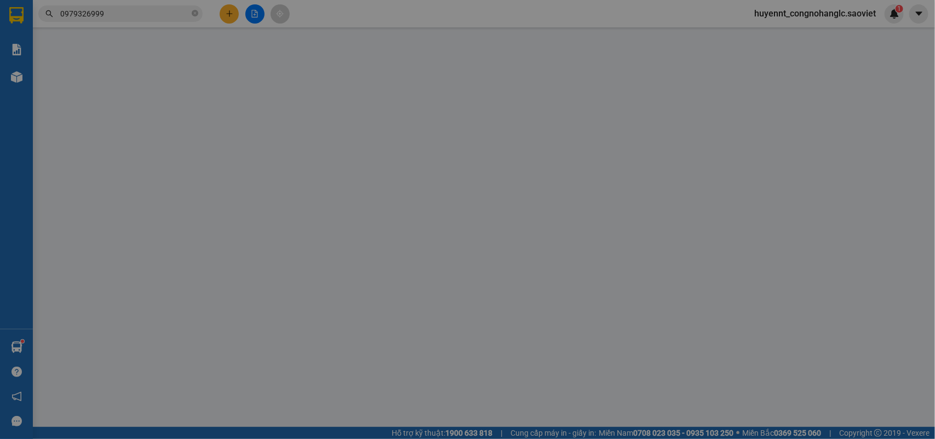
type input "0979326999"
type input "NAM TRANG"
type input "0948353599"
type input "NHÀN LP"
checkbox input "true"
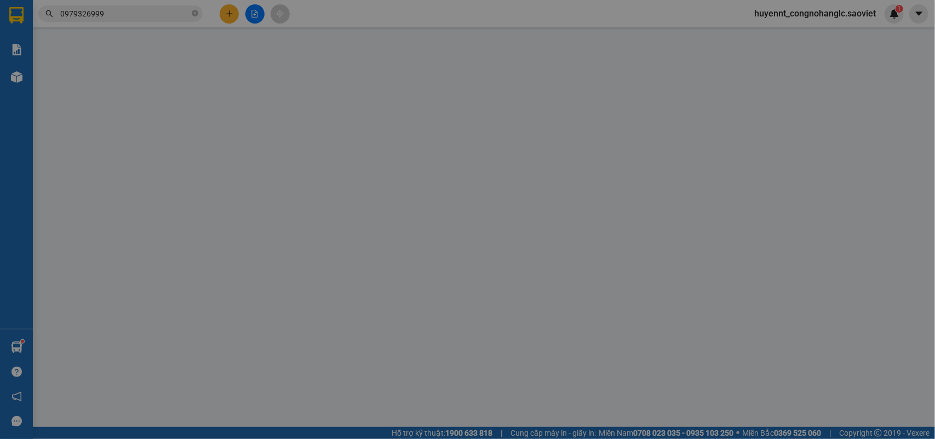
type input "la phù - LC TT CƯỚC"
type input "358.000"
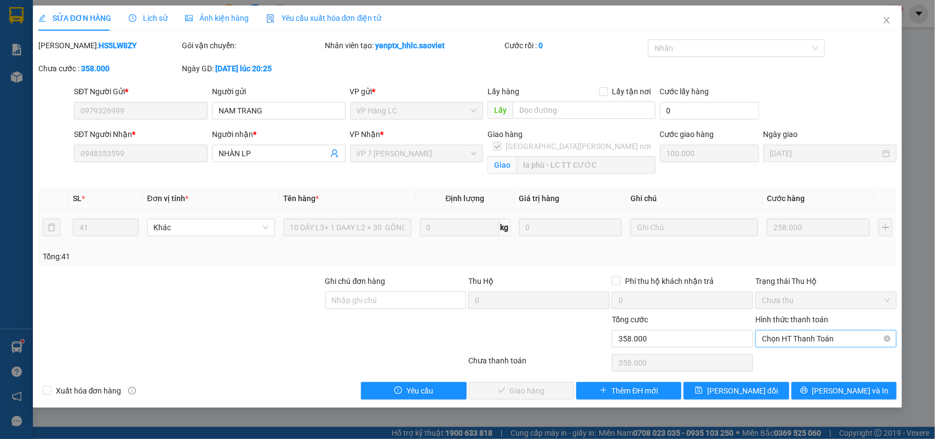
click at [819, 336] on span "Chọn HT Thanh Toán" at bounding box center [826, 338] width 128 height 16
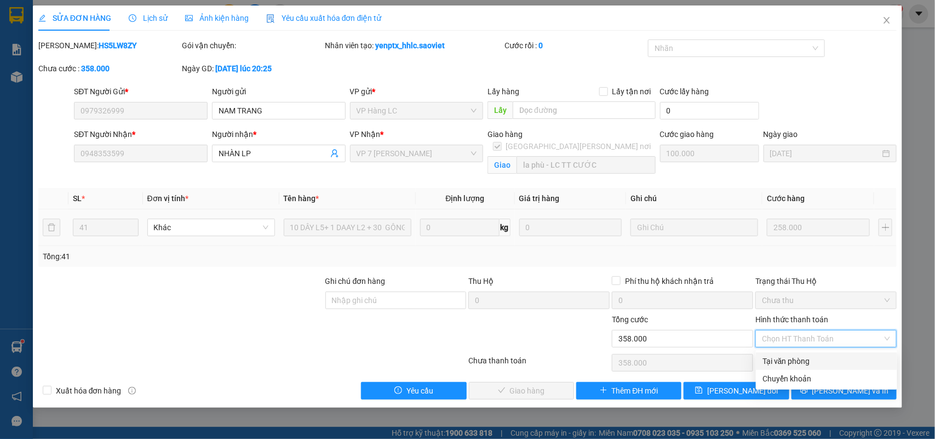
click at [796, 372] on div "Chuyển khoản" at bounding box center [826, 379] width 141 height 18
type input "0"
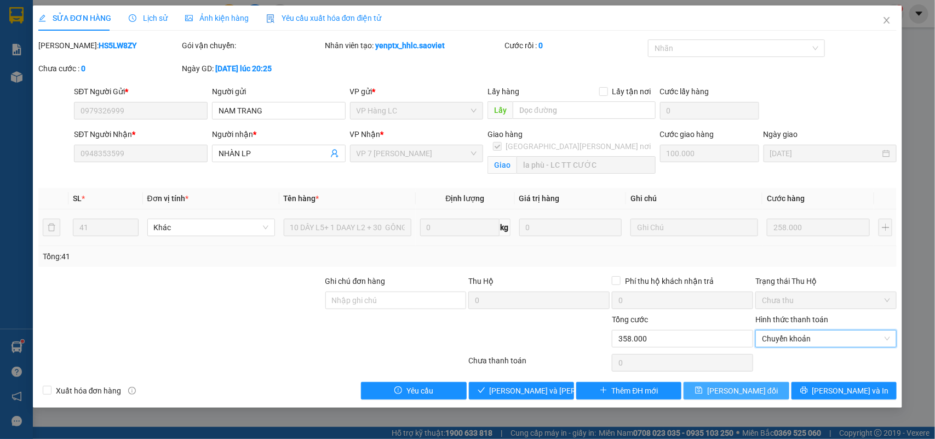
click at [764, 389] on button "[PERSON_NAME] đổi" at bounding box center [736, 391] width 105 height 18
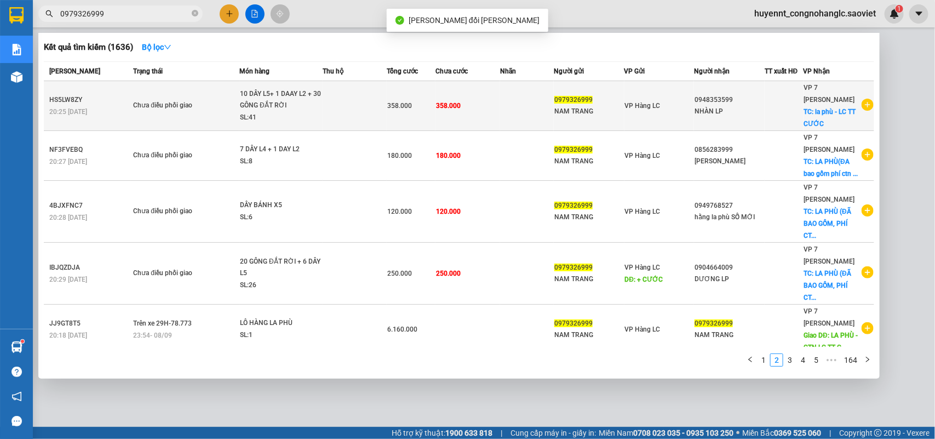
drag, startPoint x: 133, startPoint y: 9, endPoint x: 302, endPoint y: 106, distance: 194.8
click at [133, 11] on input "0979326999" at bounding box center [124, 14] width 129 height 12
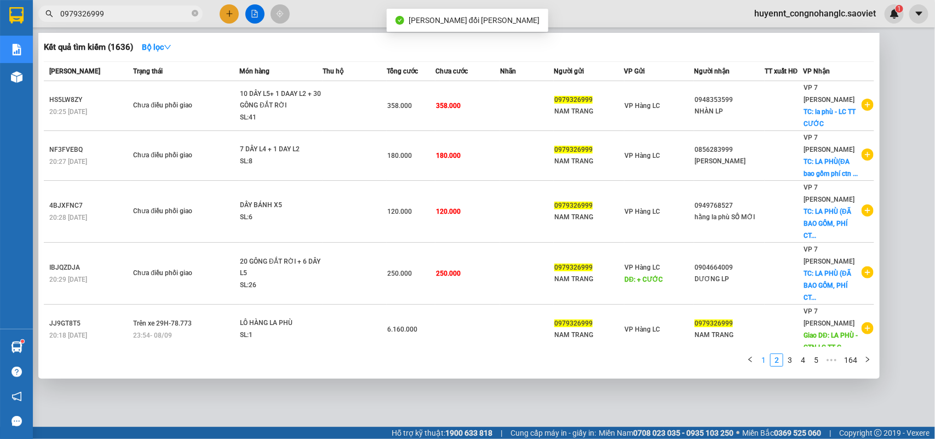
click at [768, 357] on link "1" at bounding box center [764, 360] width 12 height 12
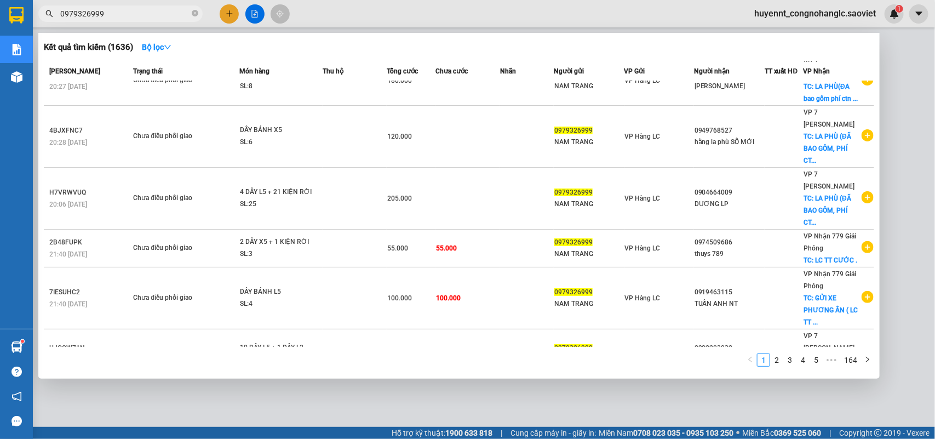
scroll to position [223, 0]
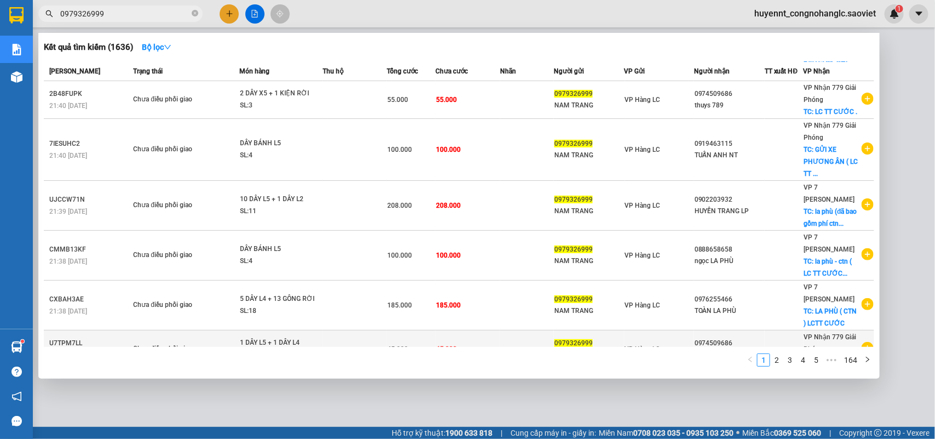
click at [518, 330] on td at bounding box center [527, 349] width 54 height 38
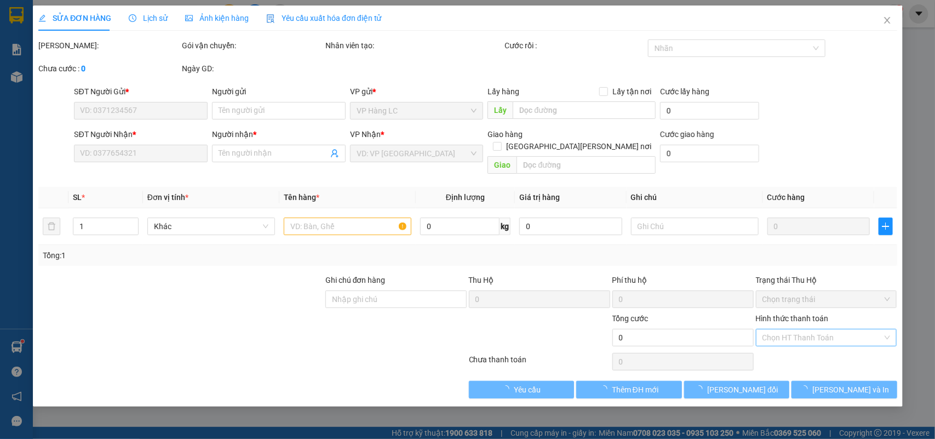
type input "0979326999"
type input "NAM TRANG"
type input "0974509686"
type input "thuys 789"
checkbox input "true"
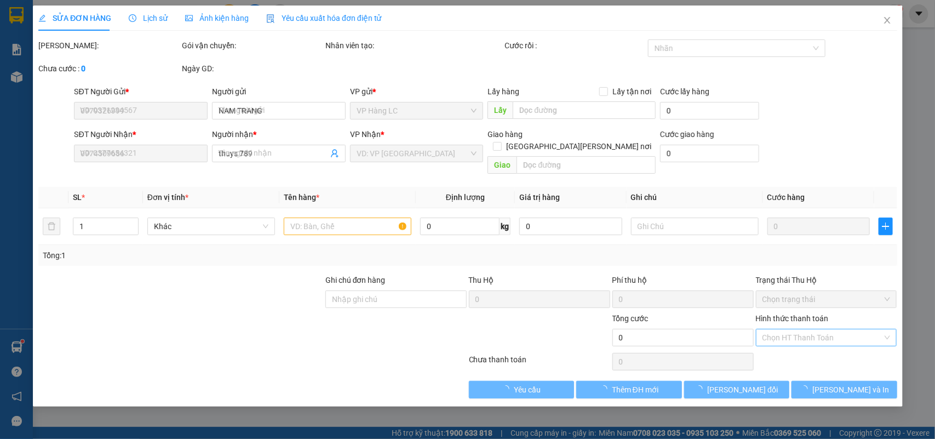
type input "LC TT CƯỚC ."
type input "45.000"
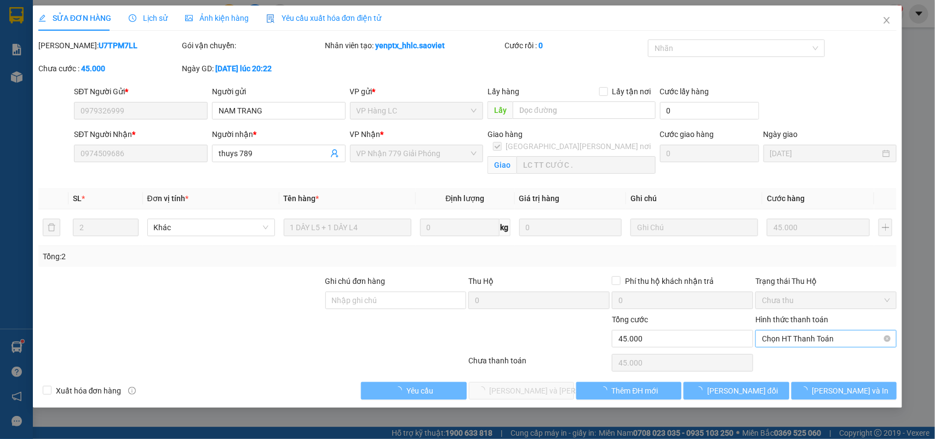
click at [830, 334] on span "Chọn HT Thanh Toán" at bounding box center [826, 338] width 128 height 16
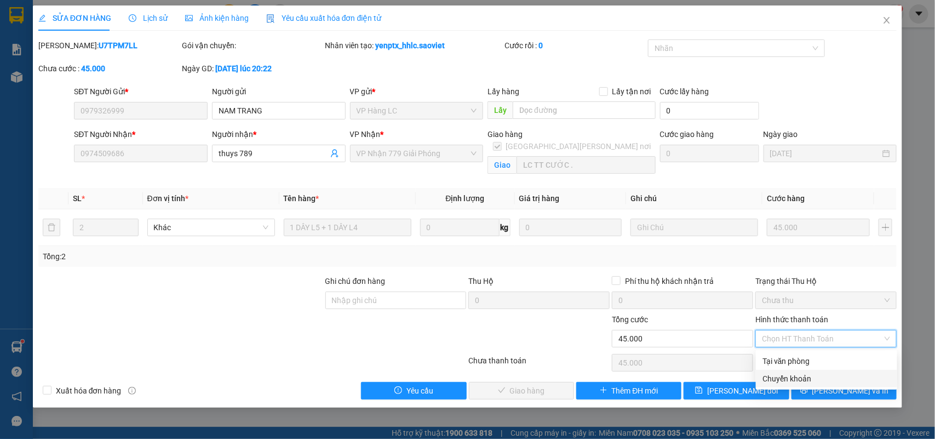
click at [811, 379] on div "Chuyển khoản" at bounding box center [826, 378] width 128 height 12
type input "0"
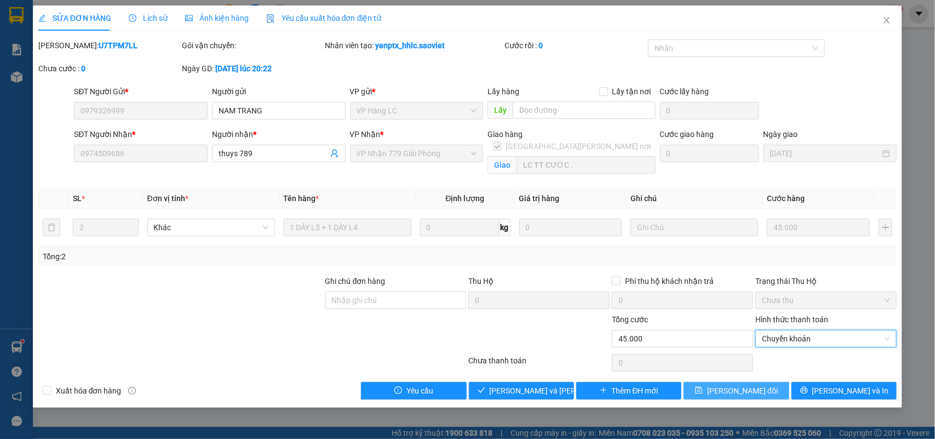
click at [740, 391] on span "[PERSON_NAME] đổi" at bounding box center [742, 391] width 71 height 12
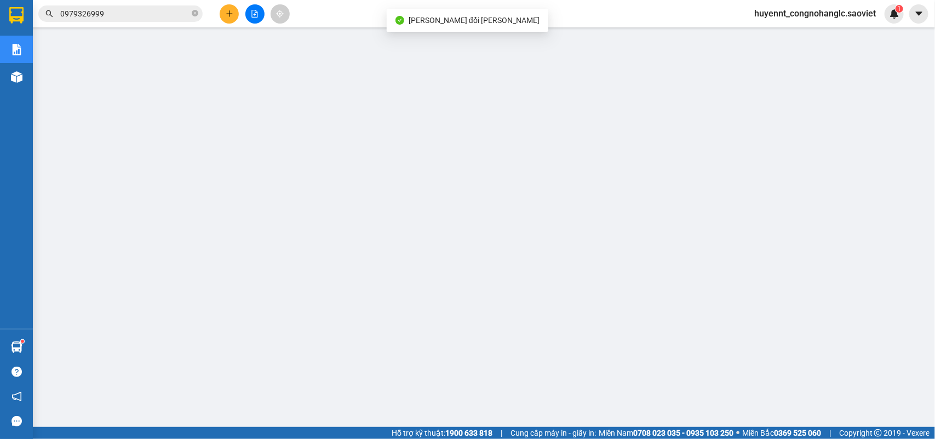
click at [114, 9] on input "0979326999" at bounding box center [124, 14] width 129 height 12
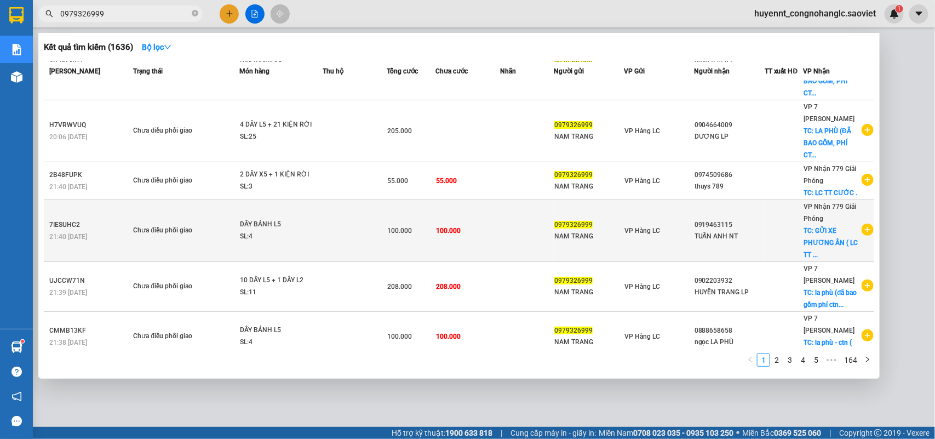
scroll to position [223, 0]
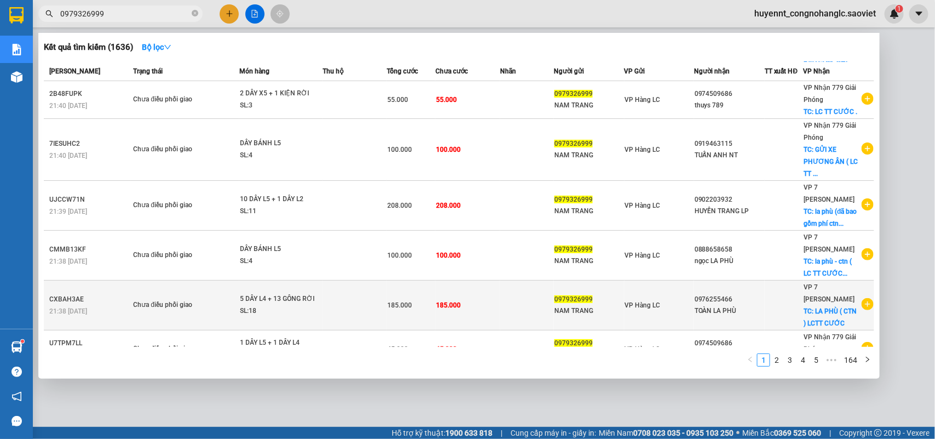
click at [500, 289] on td at bounding box center [527, 305] width 54 height 50
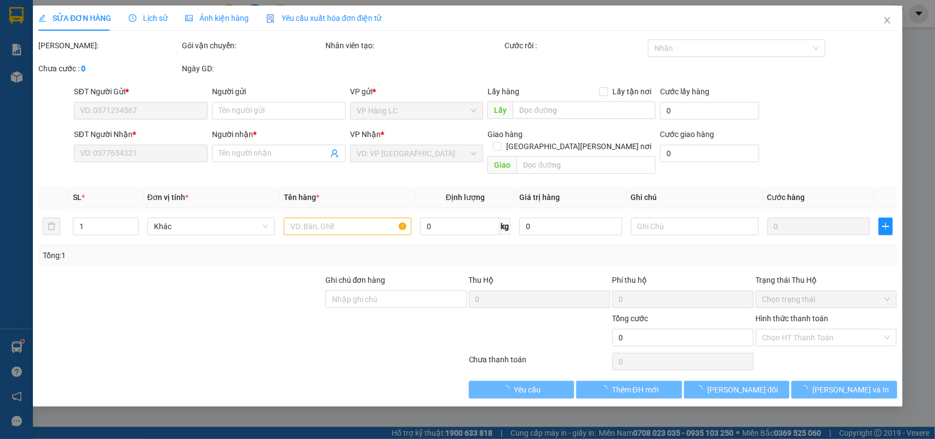
type input "0979326999"
type input "NAM TRANG"
type input "0976255466"
type input "TOÀN LA PHÙ"
checkbox input "true"
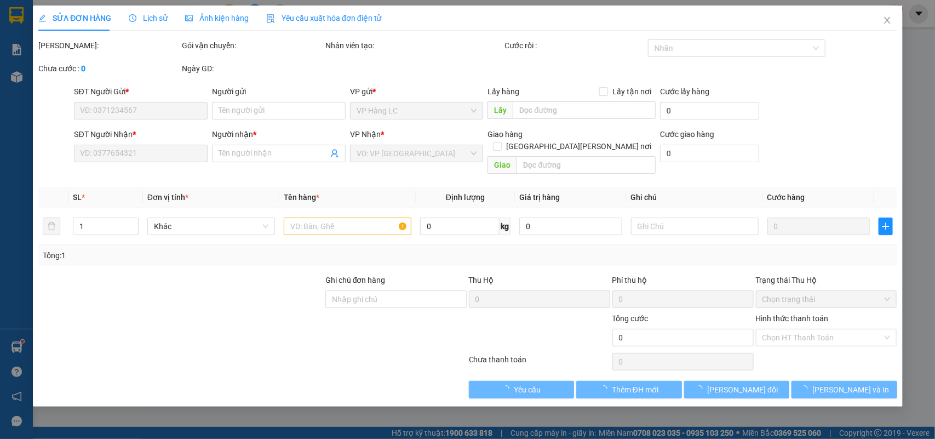
type input "LA PHÙ ( CTN ) LCTT CƯỚC"
type input "185.000"
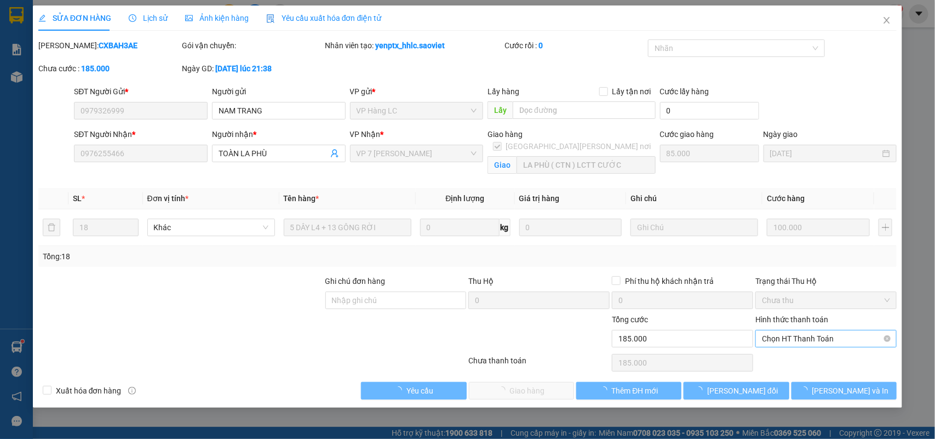
click at [828, 342] on span "Chọn HT Thanh Toán" at bounding box center [826, 338] width 128 height 16
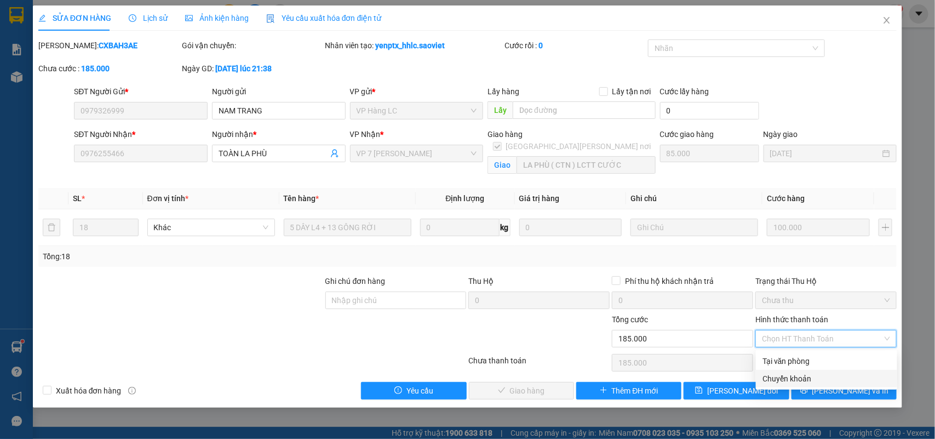
drag, startPoint x: 812, startPoint y: 378, endPoint x: 754, endPoint y: 387, distance: 58.8
click at [811, 378] on div "Chuyển khoản" at bounding box center [826, 378] width 128 height 12
type input "0"
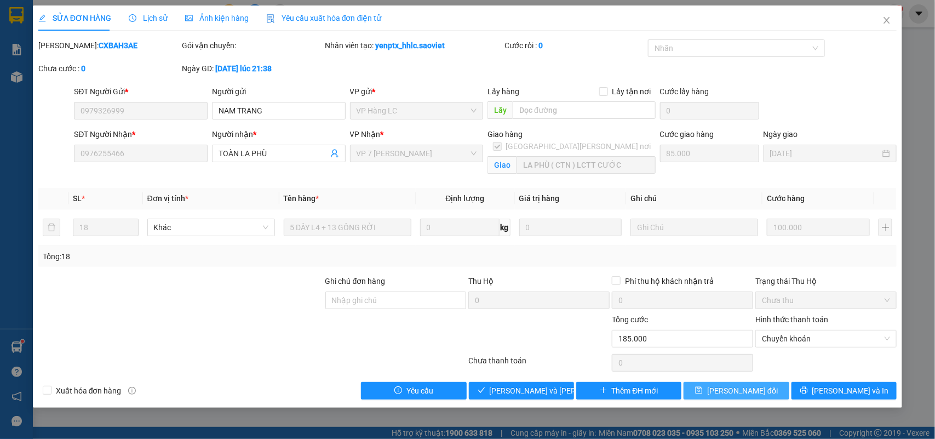
click at [730, 393] on span "[PERSON_NAME] đổi" at bounding box center [742, 391] width 71 height 12
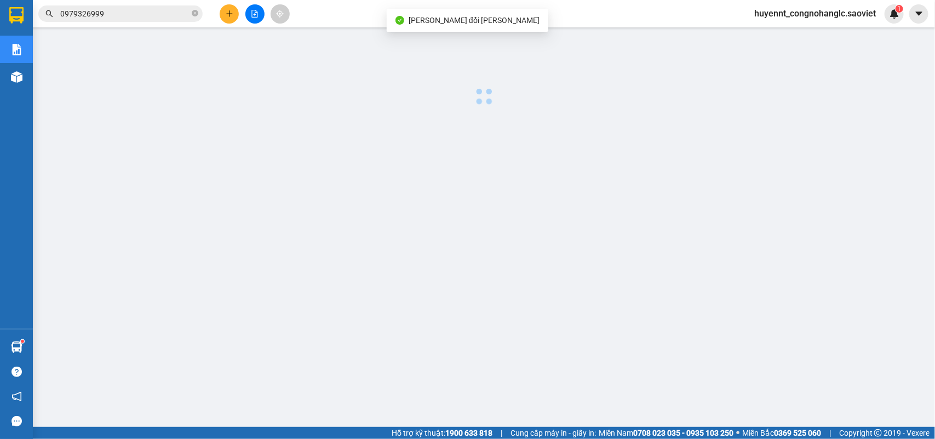
drag, startPoint x: 152, startPoint y: 1, endPoint x: 147, endPoint y: 9, distance: 9.4
click at [147, 8] on div "Kết quả [PERSON_NAME] ( 1636 ) Bộ lọc Mã ĐH Trạng thái Món hàng Thu hộ Tổng [PE…" at bounding box center [467, 13] width 935 height 27
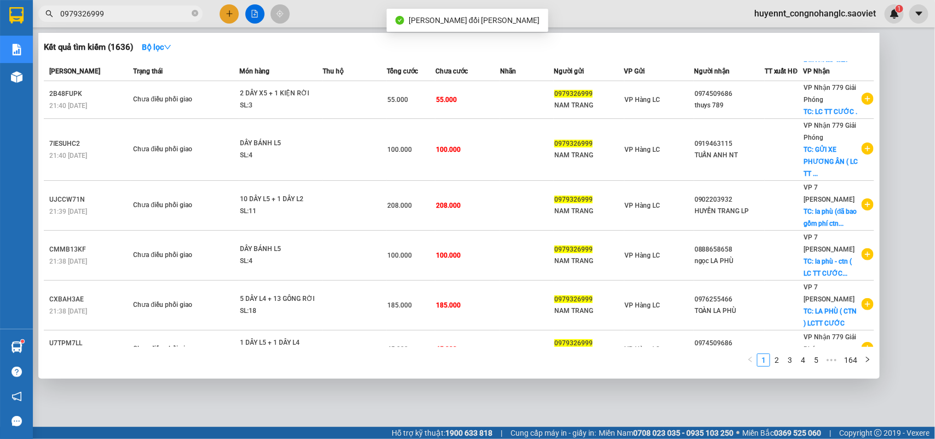
click at [147, 11] on input "0979326999" at bounding box center [124, 14] width 129 height 12
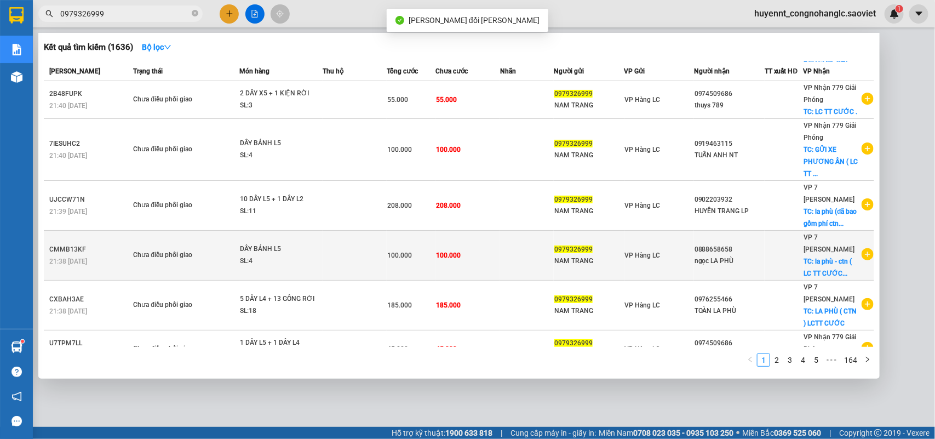
click at [523, 247] on td at bounding box center [527, 256] width 54 height 50
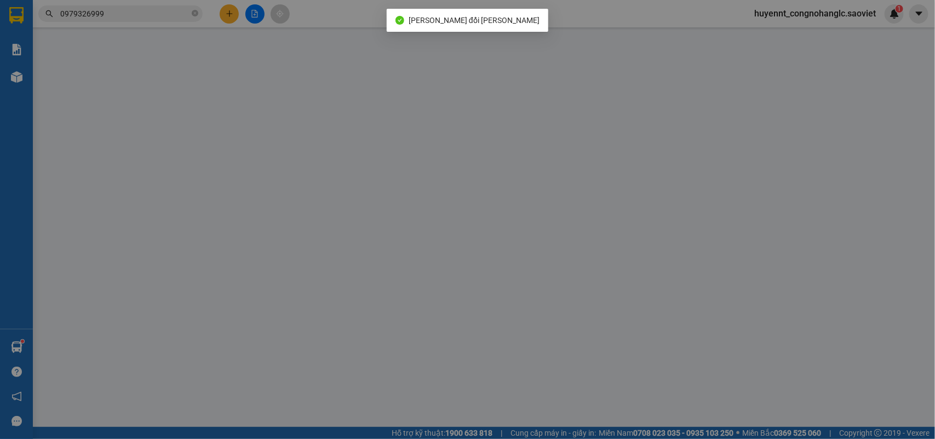
type input "0979326999"
type input "NAM TRANG"
type input "0888658658"
type input "ngọc LA PHÙ"
checkbox input "true"
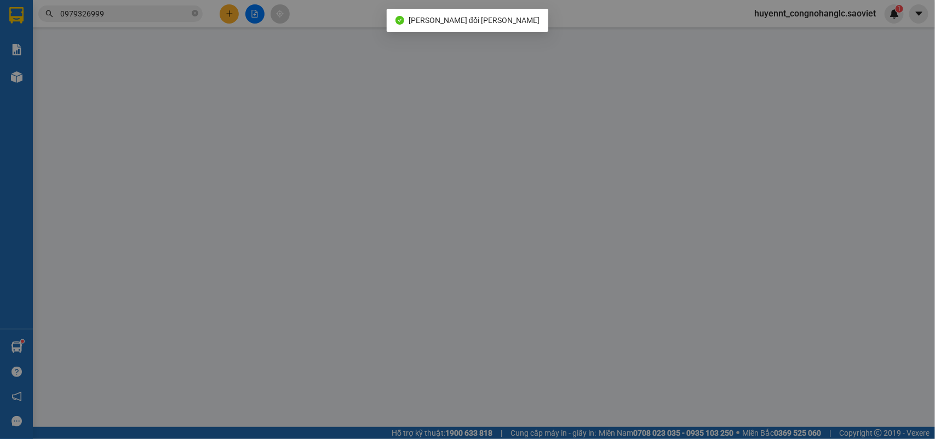
type input "la phù - ctn ( LC TT CƯỚC )"
type input "100.000"
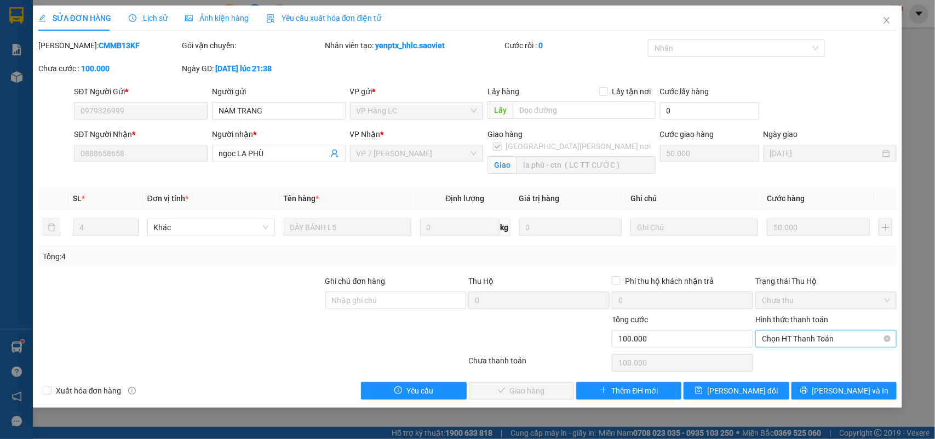
click at [819, 341] on span "Chọn HT Thanh Toán" at bounding box center [826, 338] width 128 height 16
click at [800, 379] on div "Chuyển khoản" at bounding box center [826, 378] width 128 height 12
type input "0"
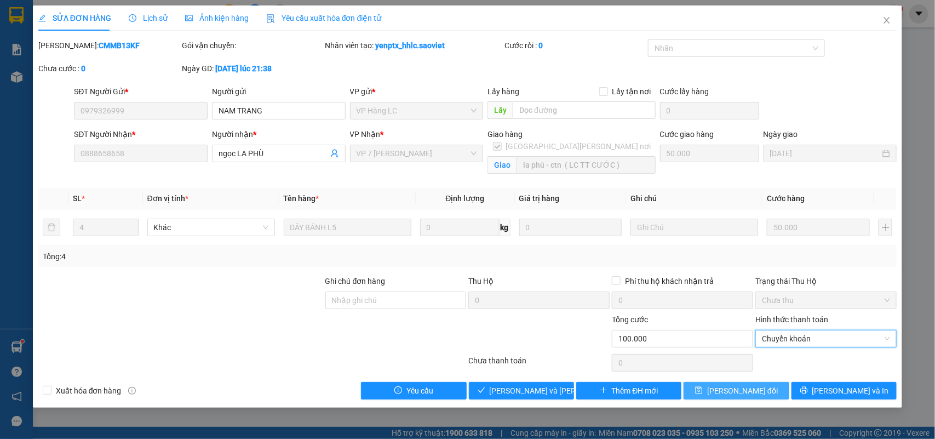
click at [756, 388] on span "[PERSON_NAME] đổi" at bounding box center [742, 391] width 71 height 12
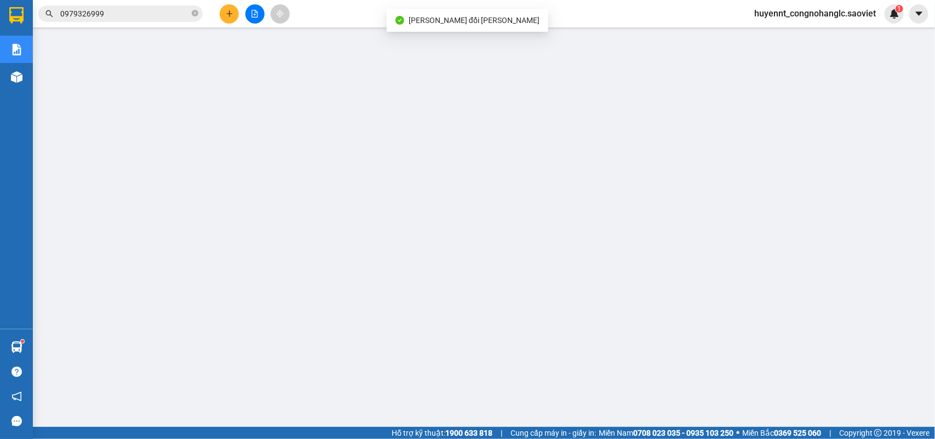
click at [127, 12] on input "0979326999" at bounding box center [124, 14] width 129 height 12
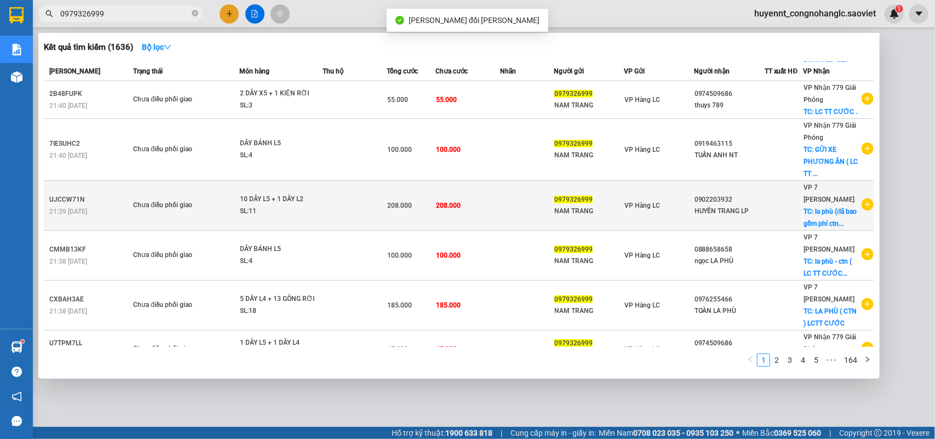
click at [488, 193] on td "208.000" at bounding box center [467, 206] width 65 height 50
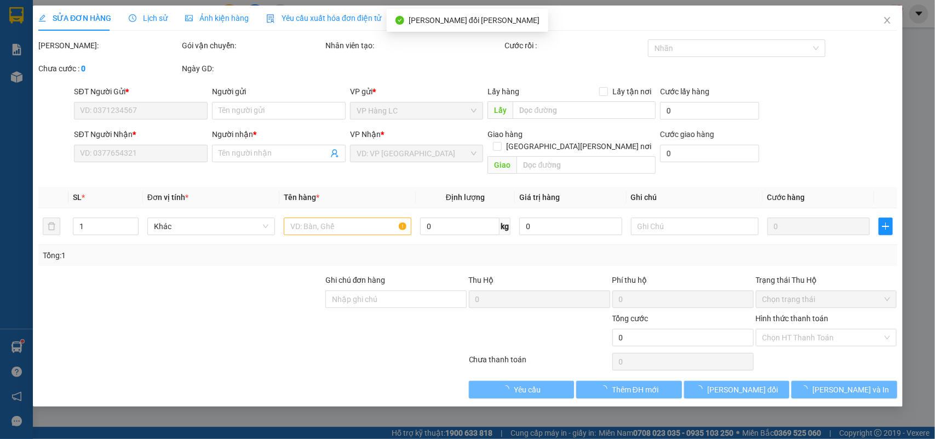
type input "0979326999"
type input "NAM TRANG"
type input "0902203932"
type input "HUYỀN TRANG LP"
checkbox input "true"
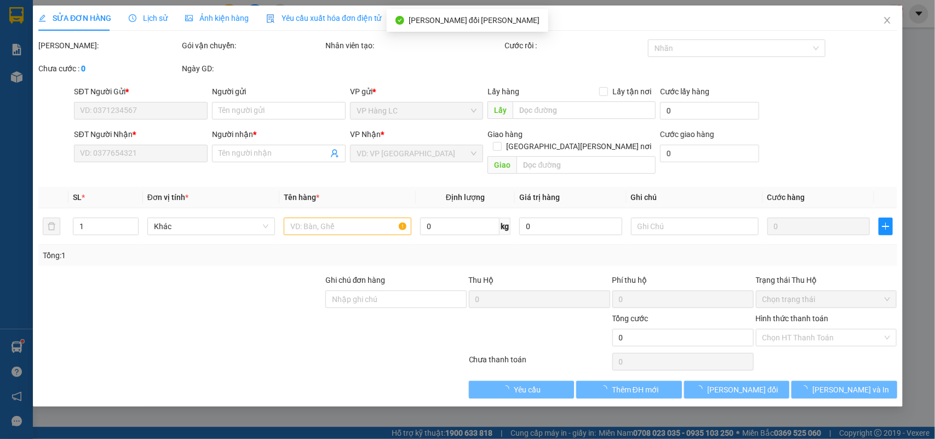
type input "la phù (đã bao gồm phí ctn) LC TT CƯỚC"
type input "208.000"
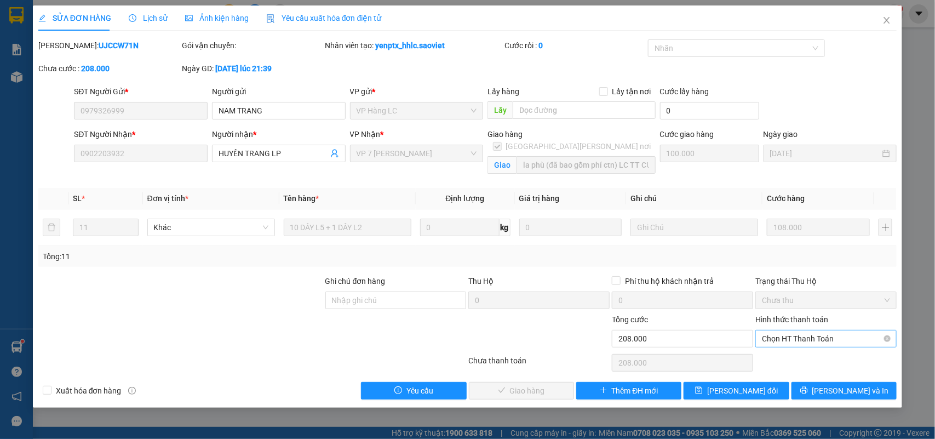
click at [822, 339] on span "Chọn HT Thanh Toán" at bounding box center [826, 338] width 128 height 16
click at [804, 377] on div "Chuyển khoản" at bounding box center [826, 378] width 128 height 12
type input "0"
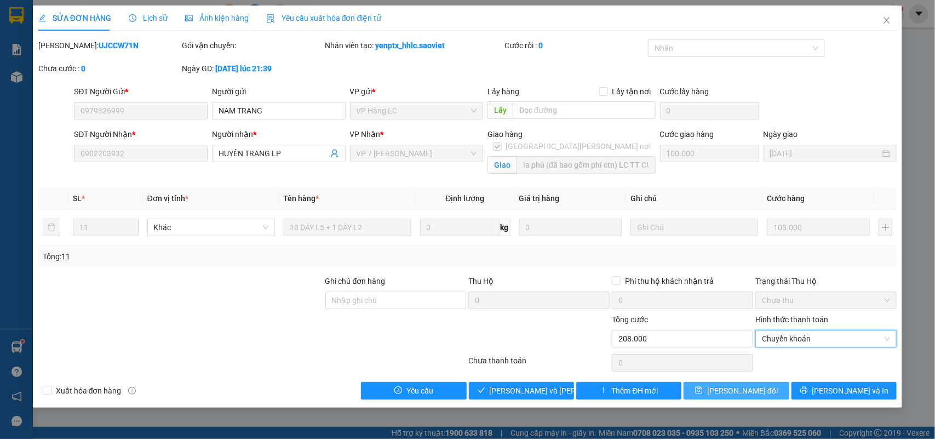
click at [747, 392] on span "[PERSON_NAME] đổi" at bounding box center [742, 391] width 71 height 12
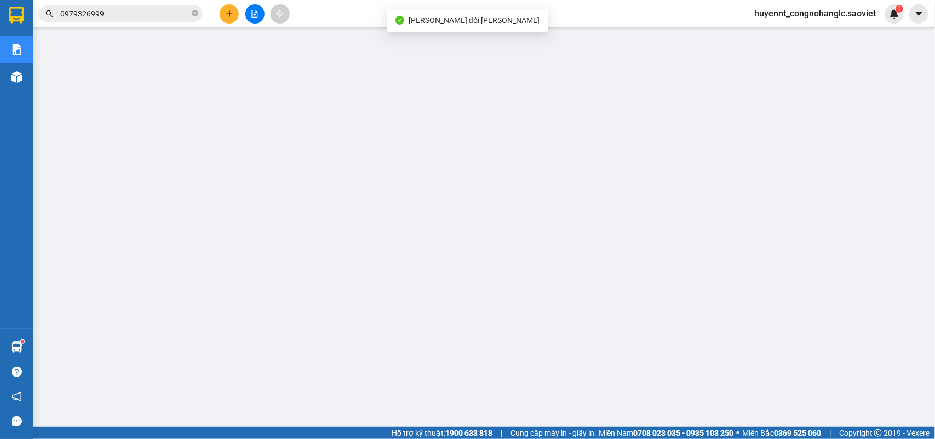
click at [153, 12] on input "0979326999" at bounding box center [124, 14] width 129 height 12
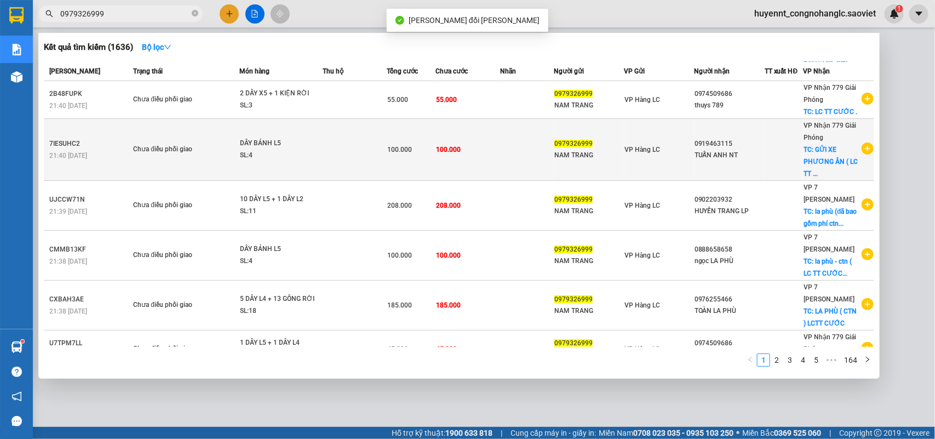
click at [492, 148] on td "100.000" at bounding box center [467, 150] width 65 height 62
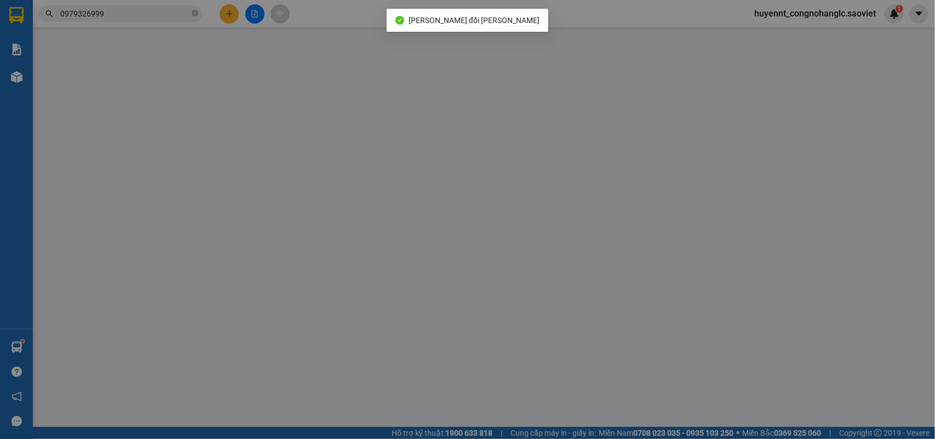
type input "0979326999"
type input "NAM TRANG"
type input "0919463115"
type input "TUẤN ANH NT"
checkbox input "true"
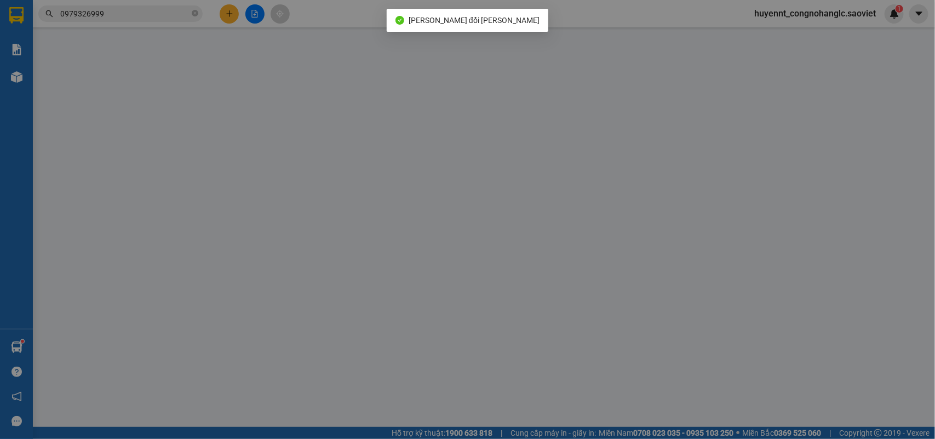
type input "GỬI XE PHƯƠNG ÂN ( LC TT CƯỚC )"
type input "100.000"
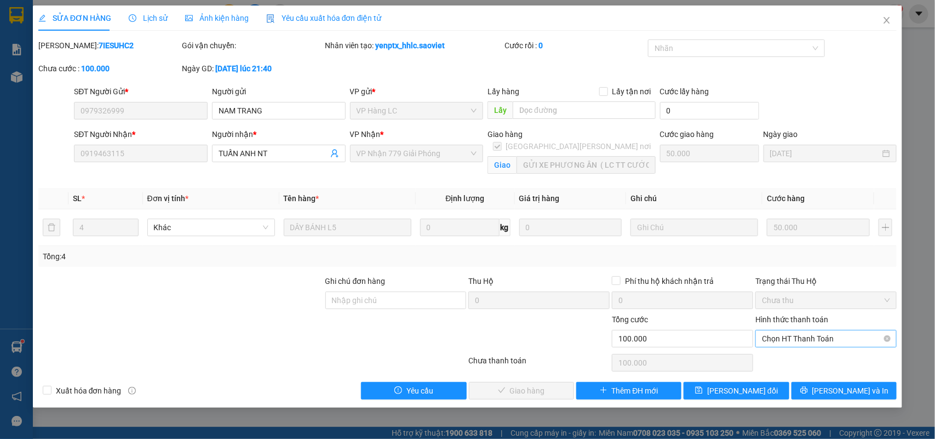
click at [822, 342] on span "Chọn HT Thanh Toán" at bounding box center [826, 338] width 128 height 16
drag, startPoint x: 806, startPoint y: 374, endPoint x: 773, endPoint y: 381, distance: 33.6
click at [805, 375] on div "Chuyển khoản" at bounding box center [826, 378] width 128 height 12
type input "0"
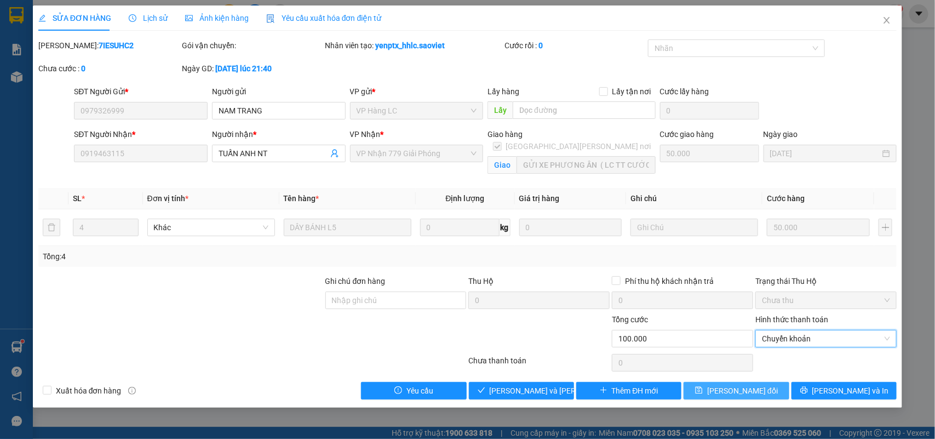
drag, startPoint x: 761, startPoint y: 384, endPoint x: 757, endPoint y: 388, distance: 5.8
click at [759, 385] on button "[PERSON_NAME] đổi" at bounding box center [736, 391] width 105 height 18
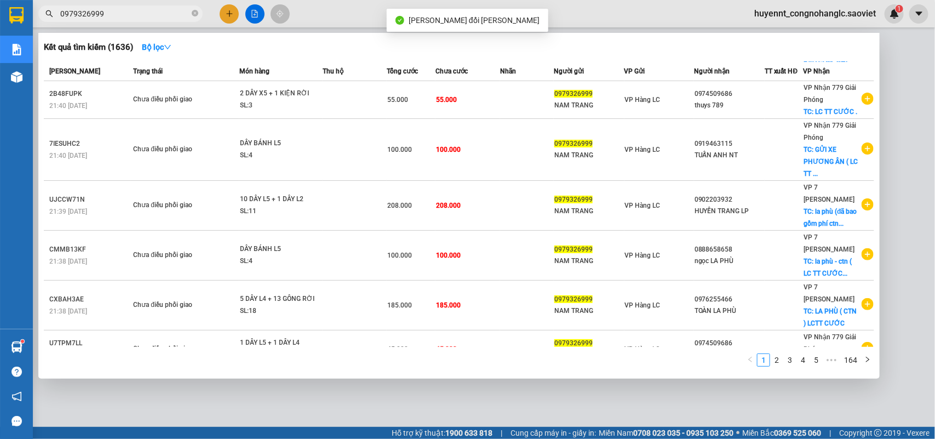
drag, startPoint x: 150, startPoint y: 13, endPoint x: 439, endPoint y: 73, distance: 295.4
click at [149, 16] on input "0979326999" at bounding box center [124, 14] width 129 height 12
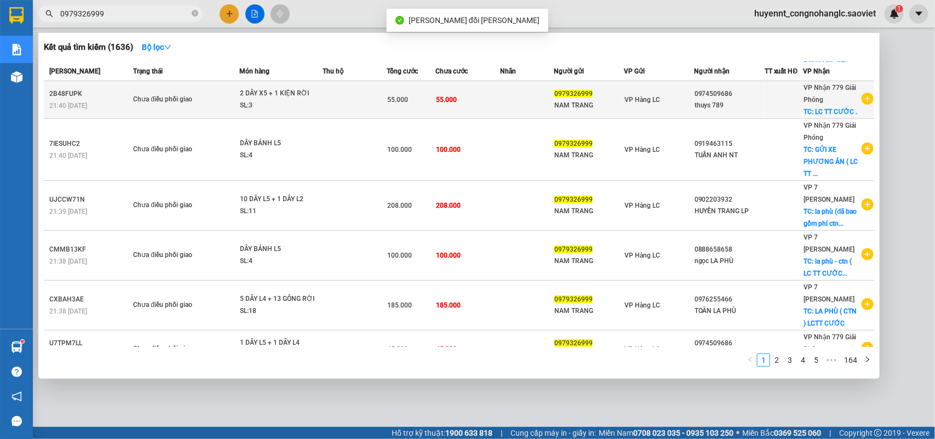
click at [492, 94] on td "55.000" at bounding box center [467, 100] width 65 height 38
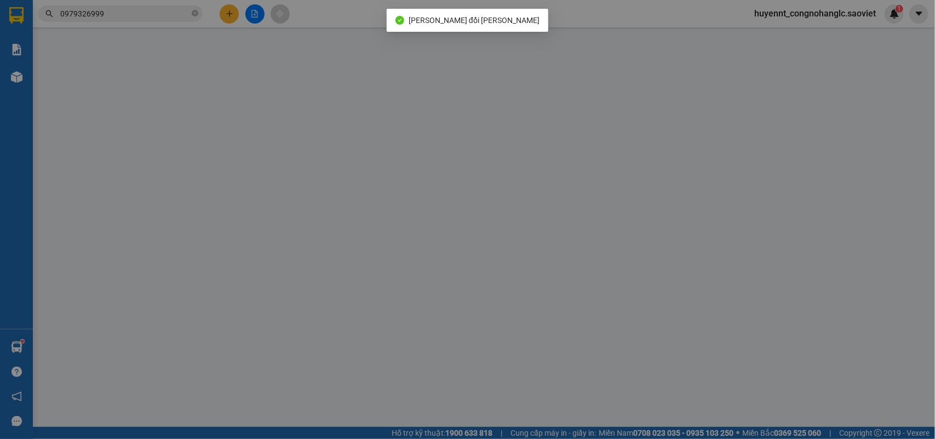
type input "0979326999"
type input "NAM TRANG"
type input "0974509686"
type input "thuys 789"
checkbox input "true"
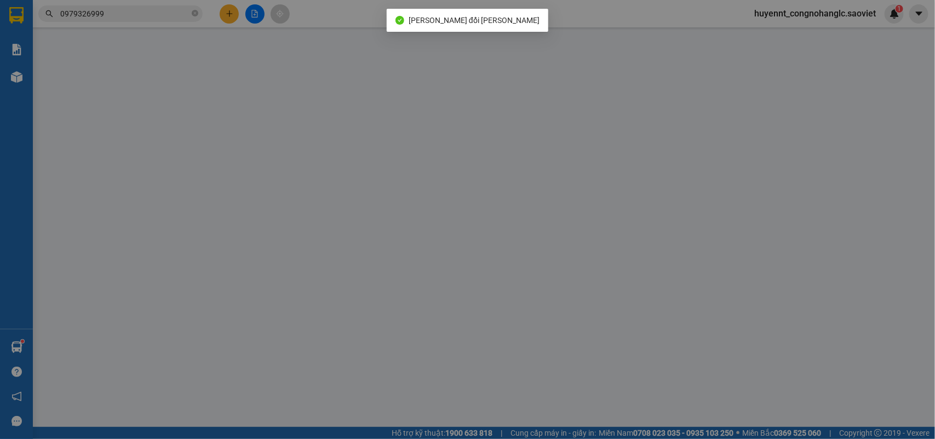
type input "LC TT CƯỚC ."
type input "55.000"
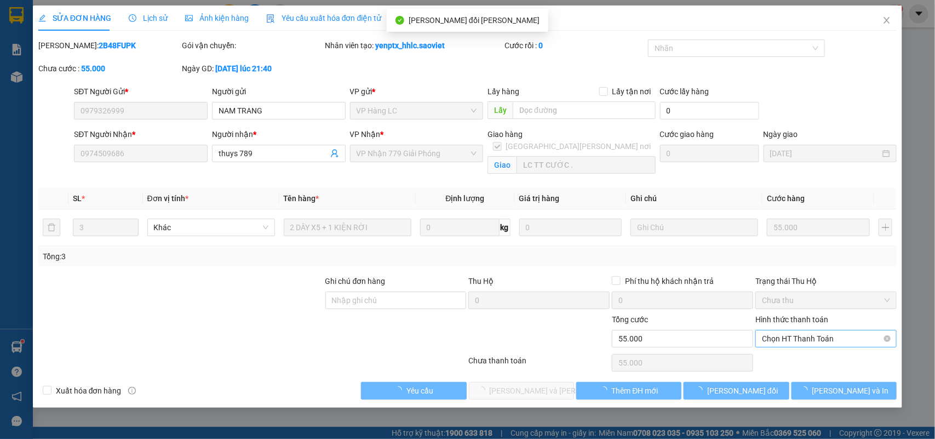
click at [819, 330] on span "Chọn HT Thanh Toán" at bounding box center [826, 338] width 128 height 16
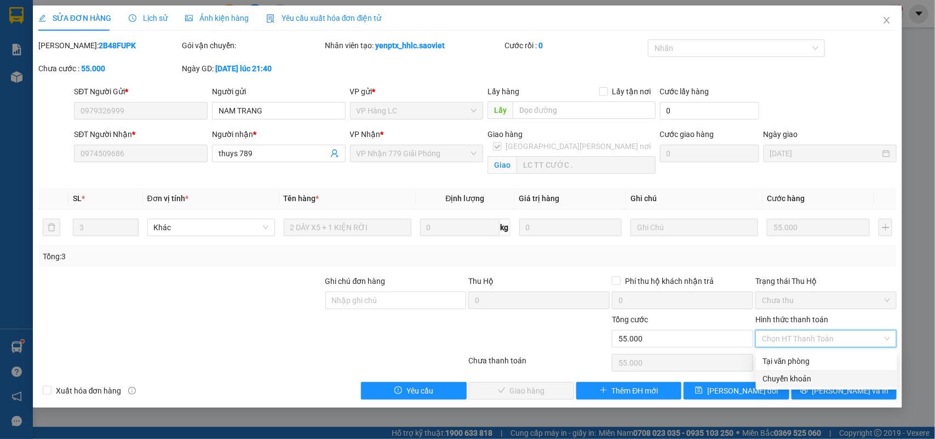
click at [799, 372] on div "Chuyển khoản" at bounding box center [826, 378] width 128 height 12
type input "0"
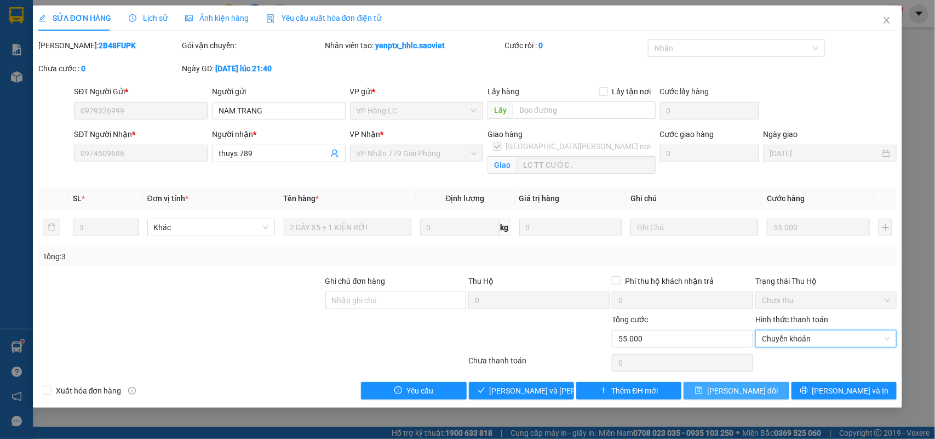
click at [775, 382] on button "[PERSON_NAME] đổi" at bounding box center [736, 391] width 105 height 18
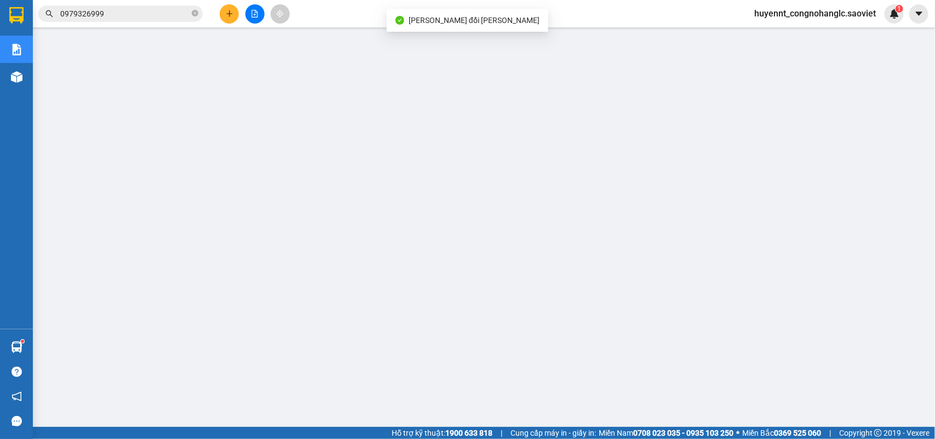
click at [143, 18] on input "0979326999" at bounding box center [124, 14] width 129 height 12
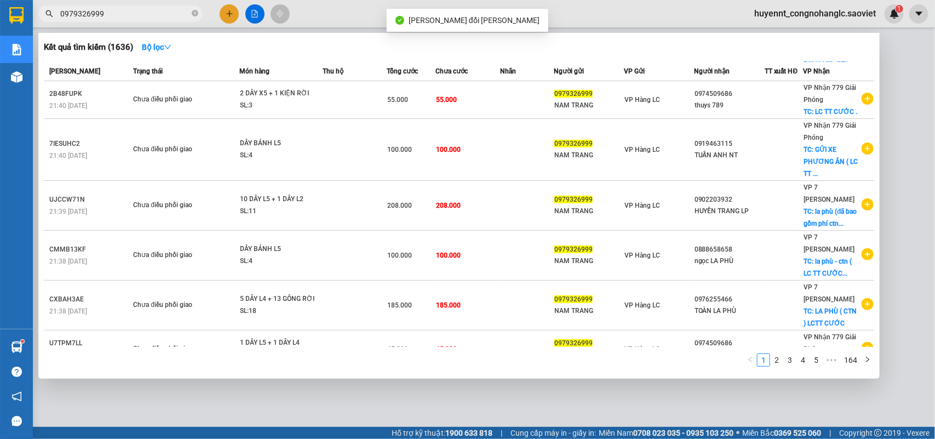
click at [142, 18] on input "0979326999" at bounding box center [124, 14] width 129 height 12
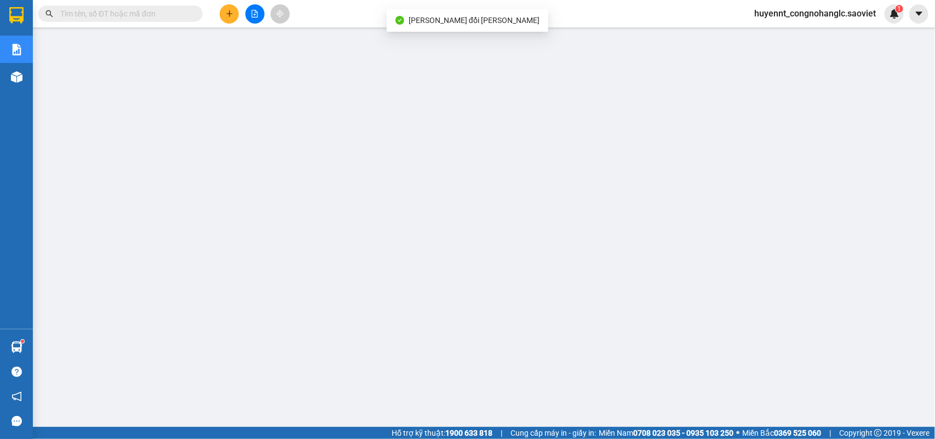
paste input "0979326999"
type input "0979326999"
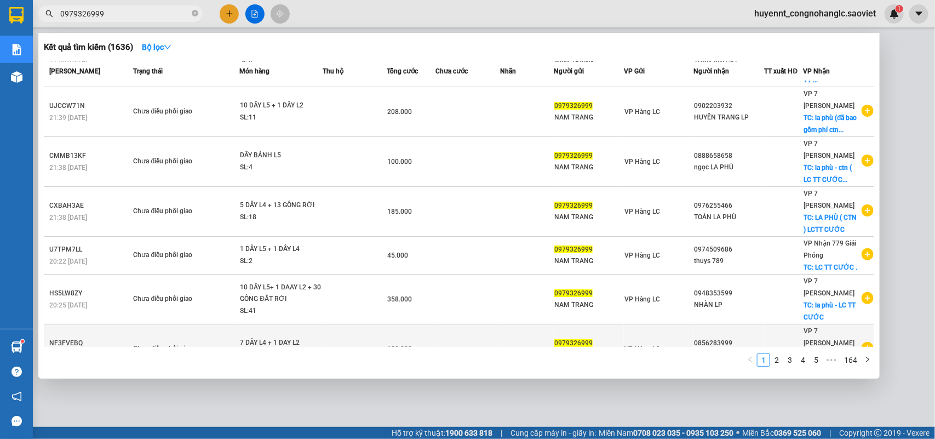
scroll to position [223, 0]
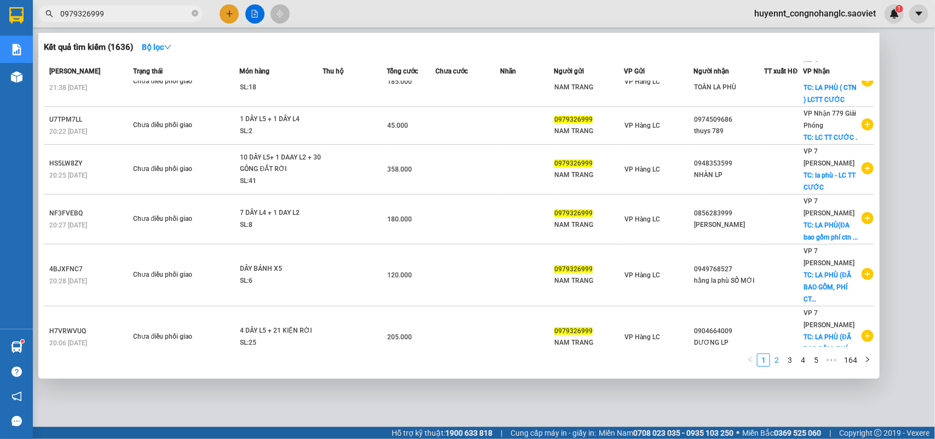
click at [782, 365] on link "2" at bounding box center [777, 360] width 12 height 12
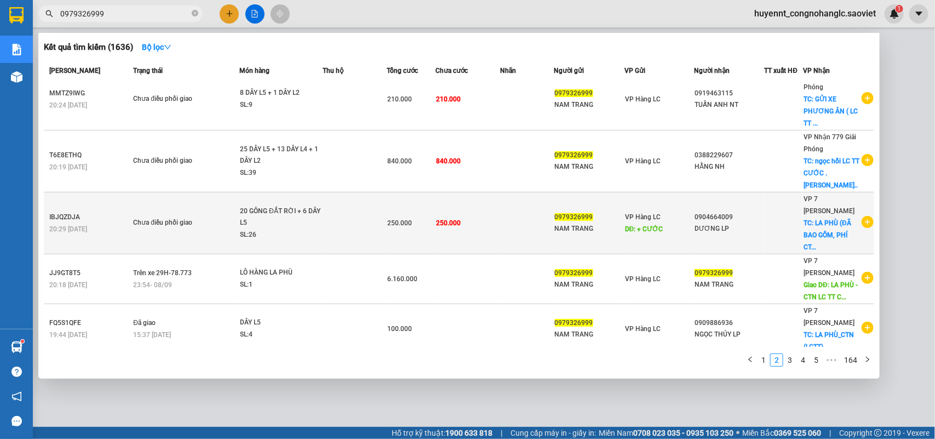
scroll to position [0, 0]
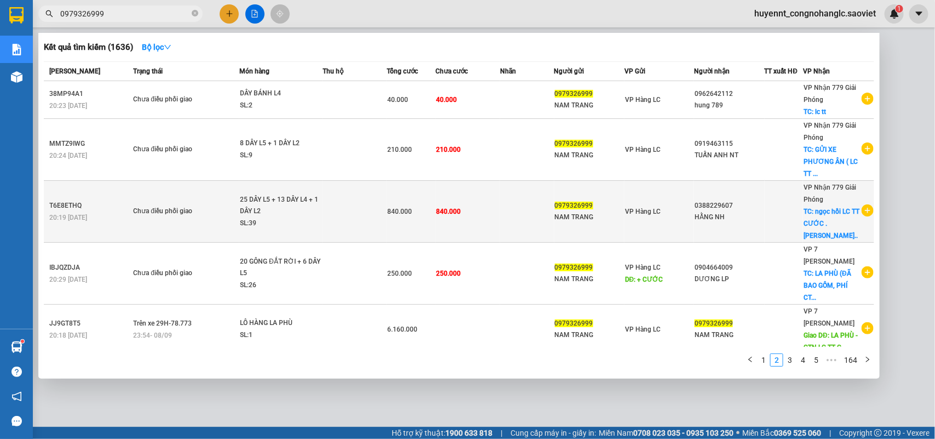
click at [507, 198] on td at bounding box center [527, 212] width 54 height 62
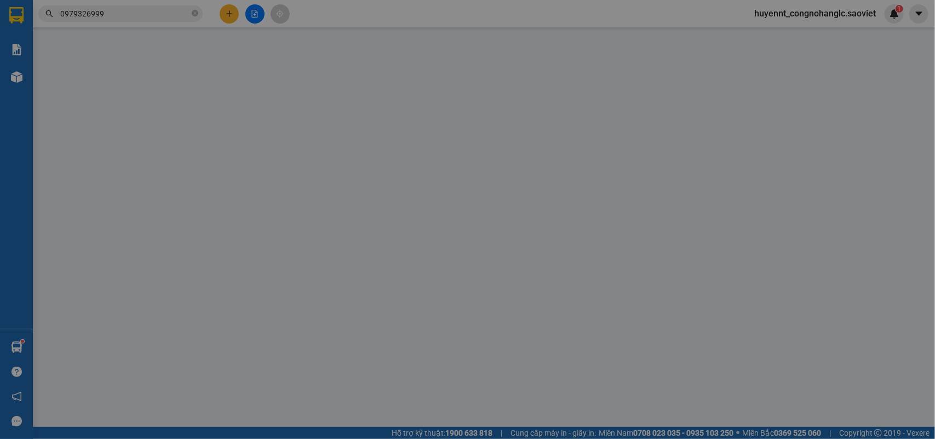
type input "0979326999"
type input "NAM TRANG"
type input "0388229607"
type input "HẰNG NH"
checkbox input "true"
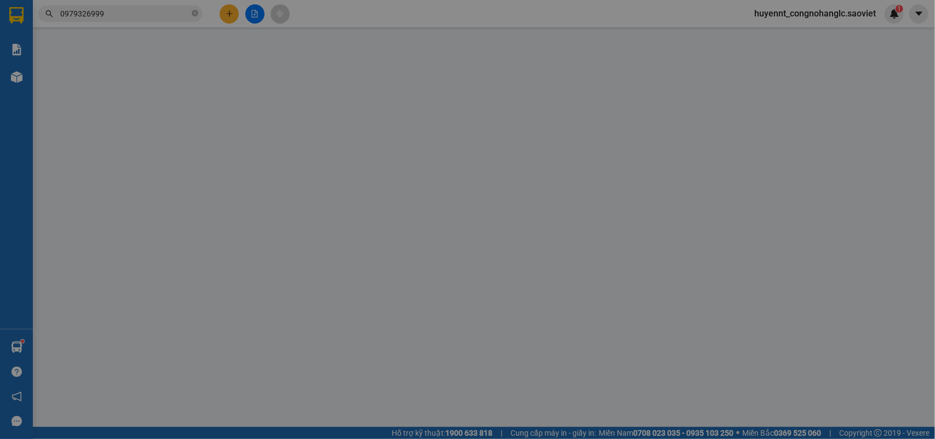
type input "ngọc hồi LC TT CƯỚC .bao gồm cước ctn"
type input "840.000"
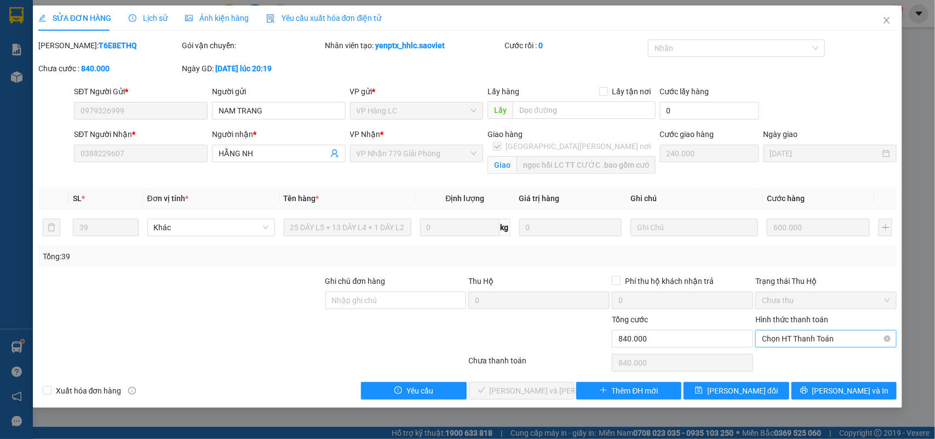
click at [819, 341] on span "Chọn HT Thanh Toán" at bounding box center [826, 338] width 128 height 16
click at [801, 381] on div "Chuyển khoản" at bounding box center [826, 378] width 128 height 12
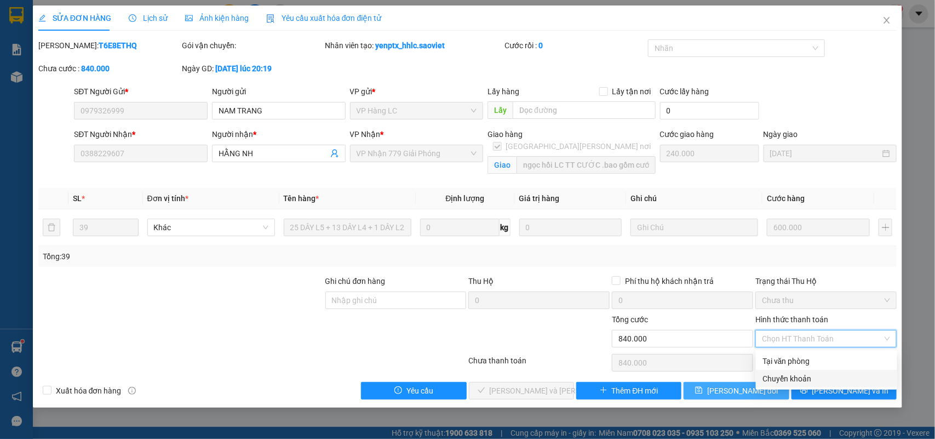
type input "0"
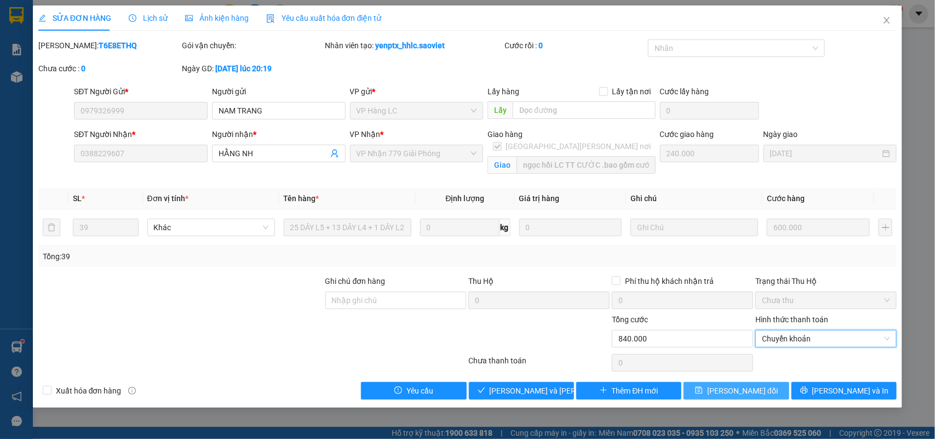
click at [746, 393] on span "[PERSON_NAME] đổi" at bounding box center [742, 391] width 71 height 12
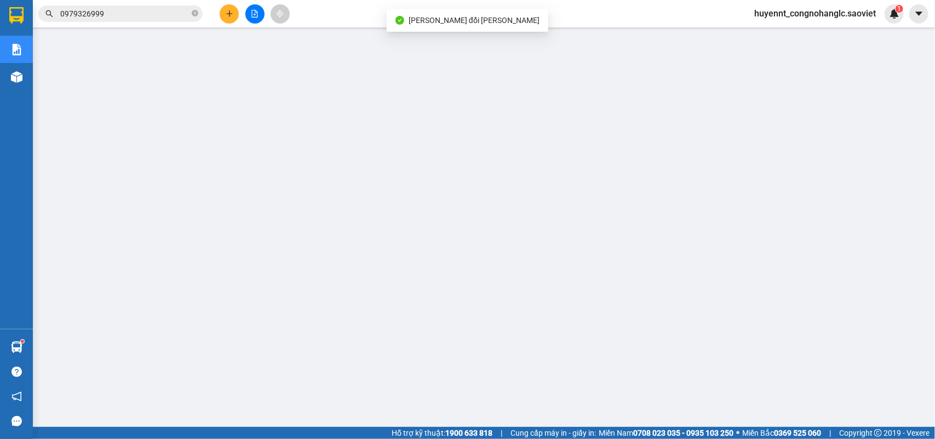
click at [126, 13] on input "0979326999" at bounding box center [124, 14] width 129 height 12
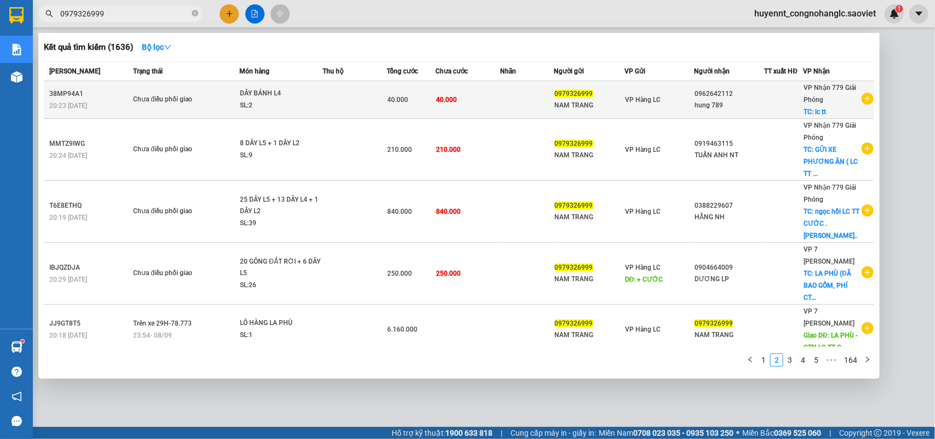
click at [511, 96] on td at bounding box center [527, 100] width 54 height 38
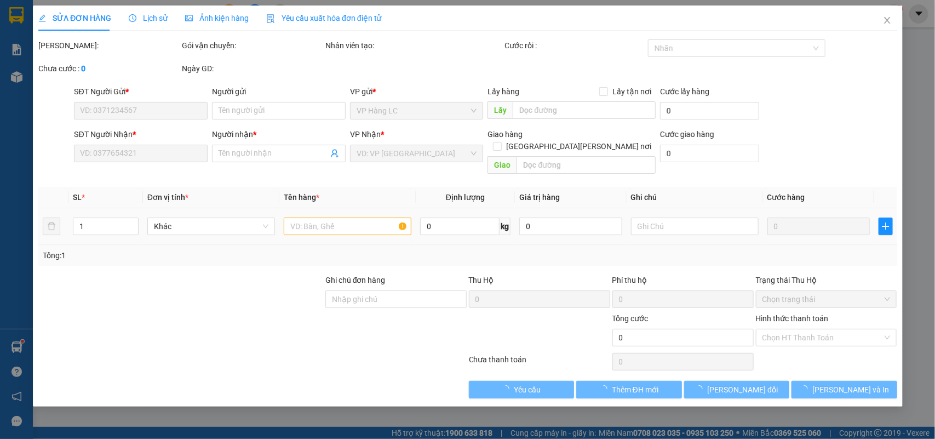
type input "0979326999"
type input "NAM TRANG"
type input "0962642112"
type input "hung 789"
checkbox input "true"
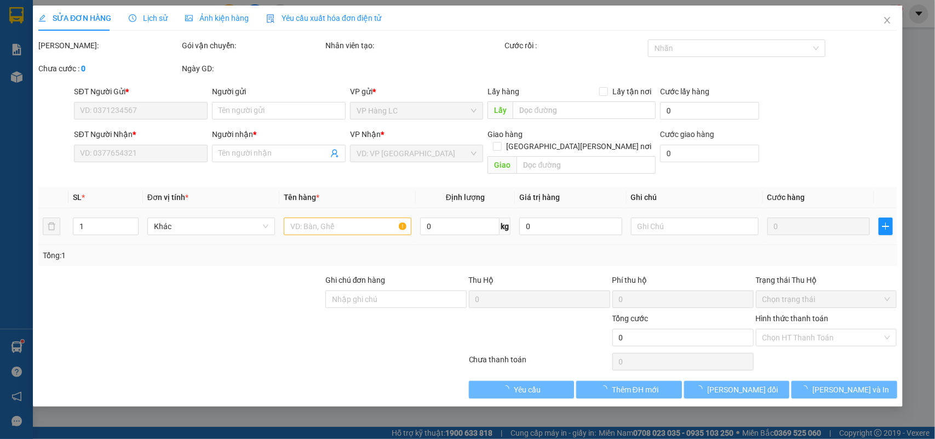
type input "lc tt"
type input "40.000"
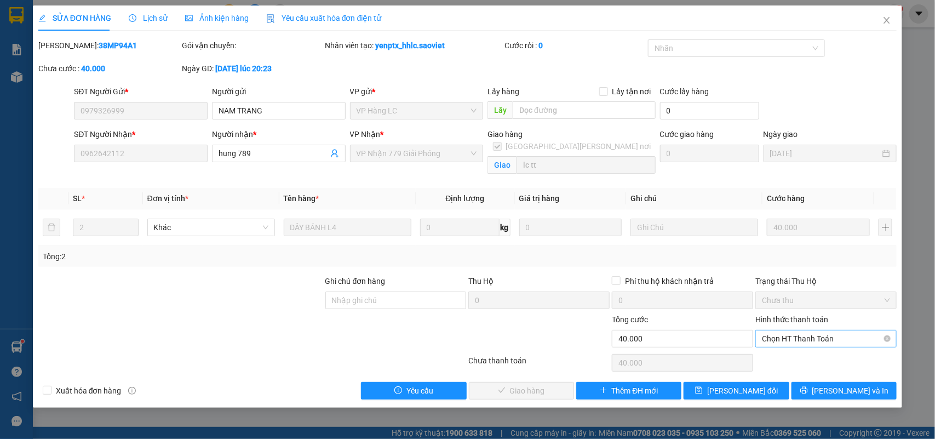
click at [819, 343] on span "Chọn HT Thanh Toán" at bounding box center [826, 338] width 128 height 16
click at [787, 374] on div "Chuyển khoản" at bounding box center [826, 378] width 128 height 12
type input "0"
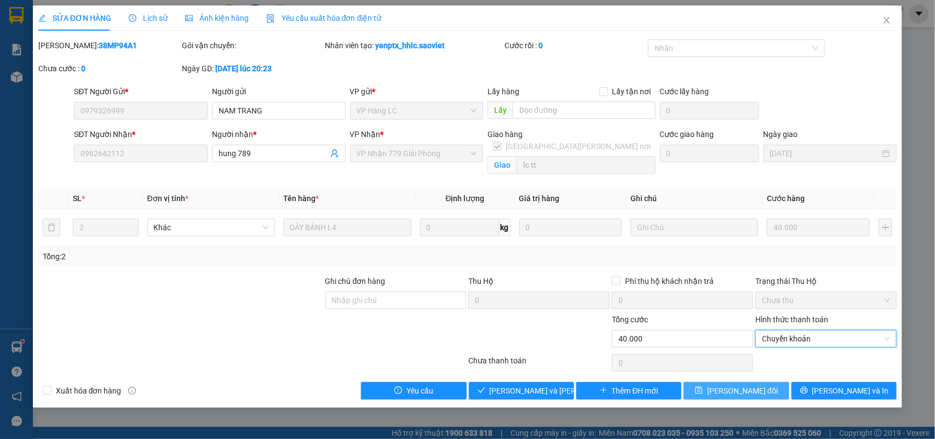
click at [765, 389] on button "[PERSON_NAME] đổi" at bounding box center [736, 391] width 105 height 18
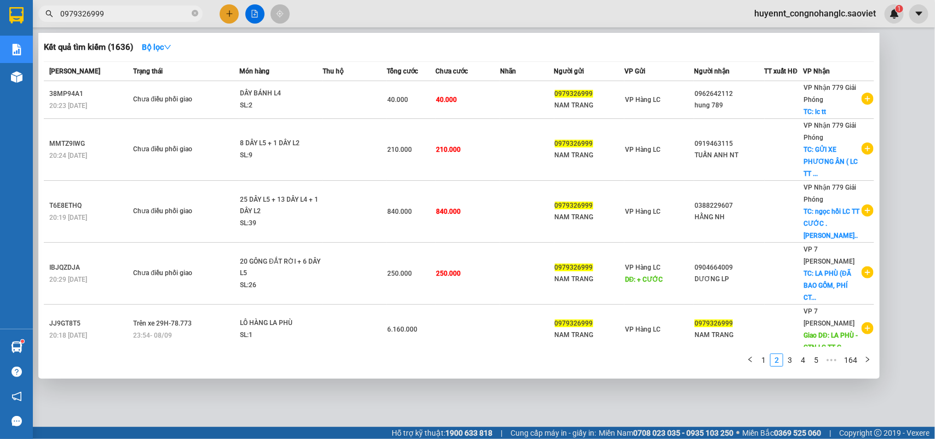
drag, startPoint x: 147, startPoint y: 9, endPoint x: 214, endPoint y: 49, distance: 78.3
click at [146, 9] on input "0979326999" at bounding box center [124, 14] width 129 height 12
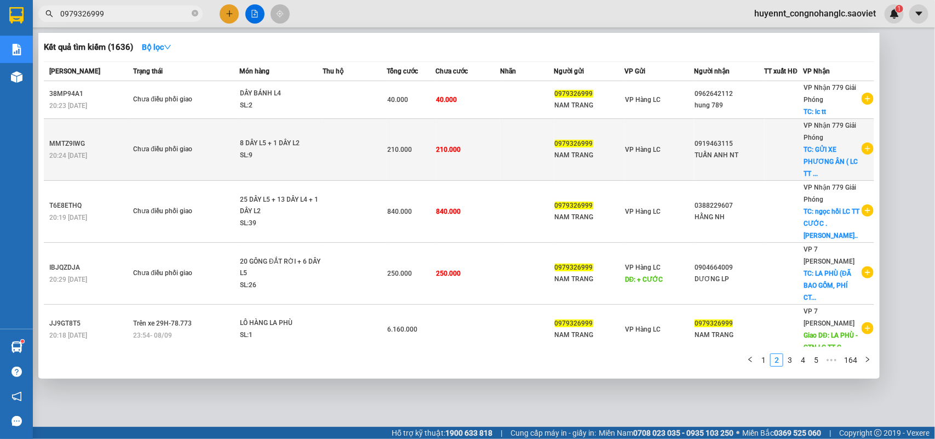
click at [484, 140] on td "210.000" at bounding box center [468, 150] width 65 height 62
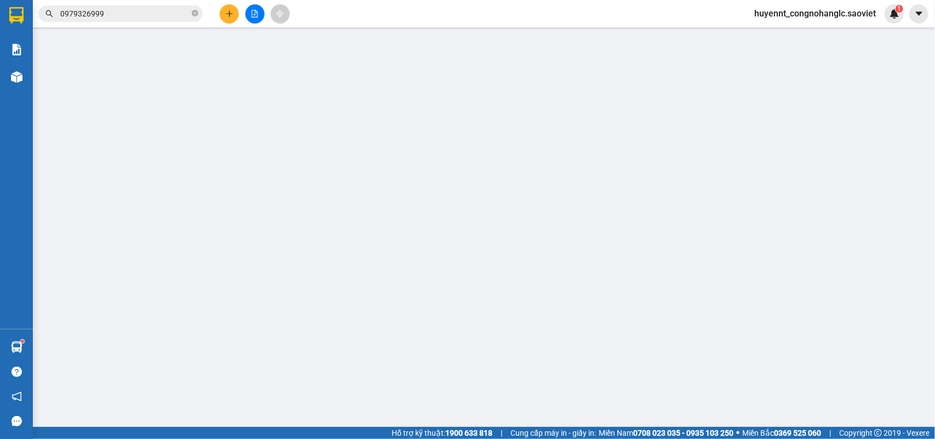
type input "0979326999"
type input "NAM TRANG"
type input "0919463115"
type input "TUẤN ANH NT"
checkbox input "true"
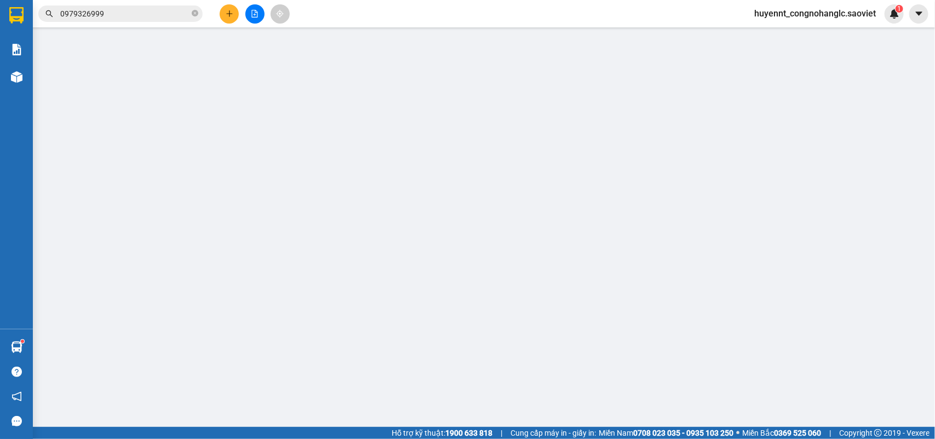
type input "GỬI XE PHƯƠNG ÂN ( LC TT CƯỚC )"
type input "210.000"
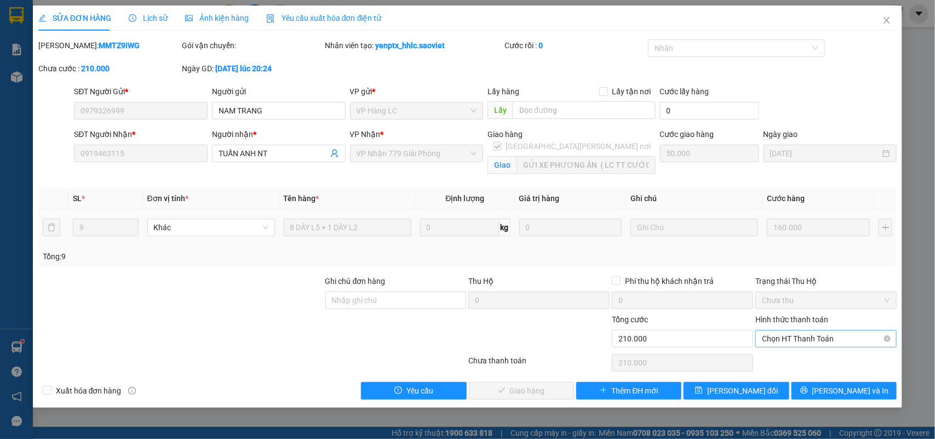
click at [824, 340] on span "Chọn HT Thanh Toán" at bounding box center [826, 338] width 128 height 16
click at [805, 376] on div "Chuyển khoản" at bounding box center [826, 378] width 128 height 12
type input "0"
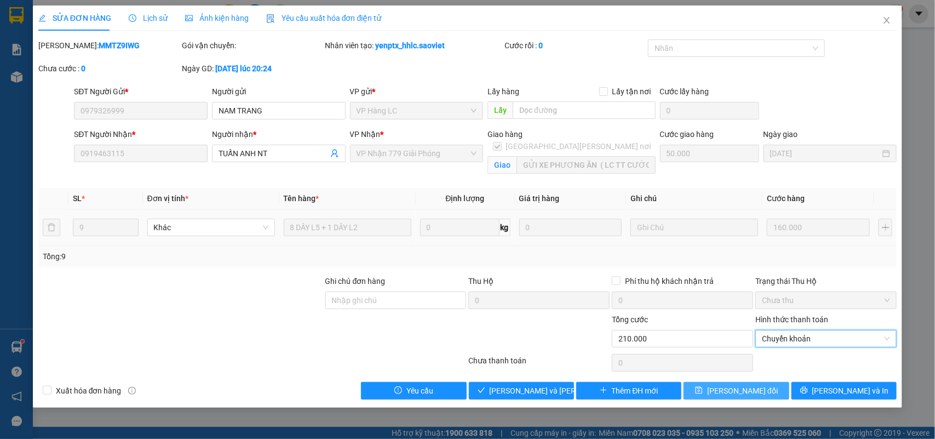
click at [733, 393] on span "[PERSON_NAME] đổi" at bounding box center [742, 391] width 71 height 12
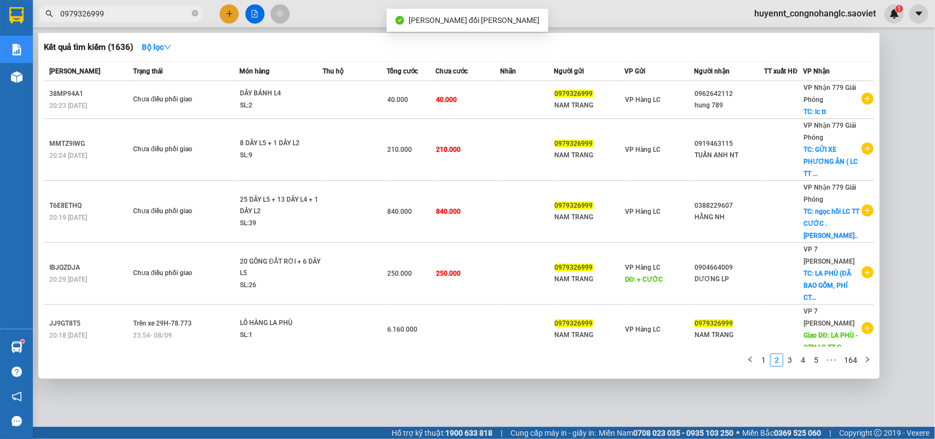
click at [127, 12] on input "0979326999" at bounding box center [124, 14] width 129 height 12
click at [99, 10] on input "0979326999" at bounding box center [124, 14] width 129 height 12
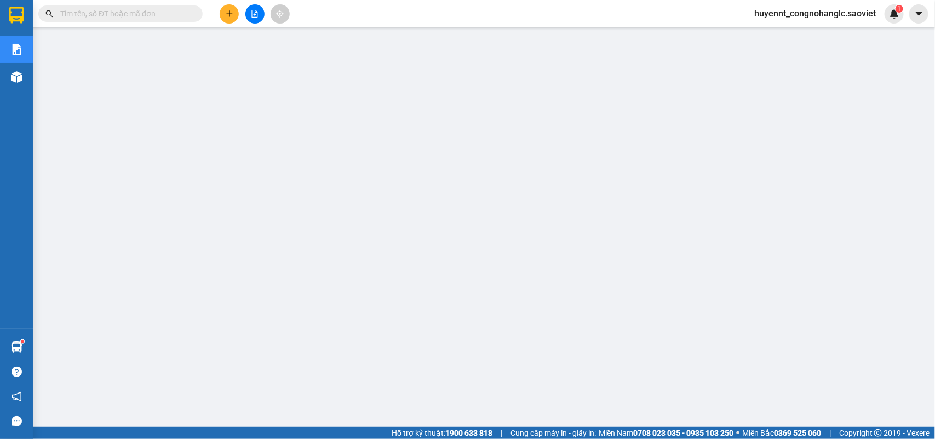
click at [151, 12] on input "text" at bounding box center [124, 14] width 129 height 12
paste input "0979326999"
type input "0979326999"
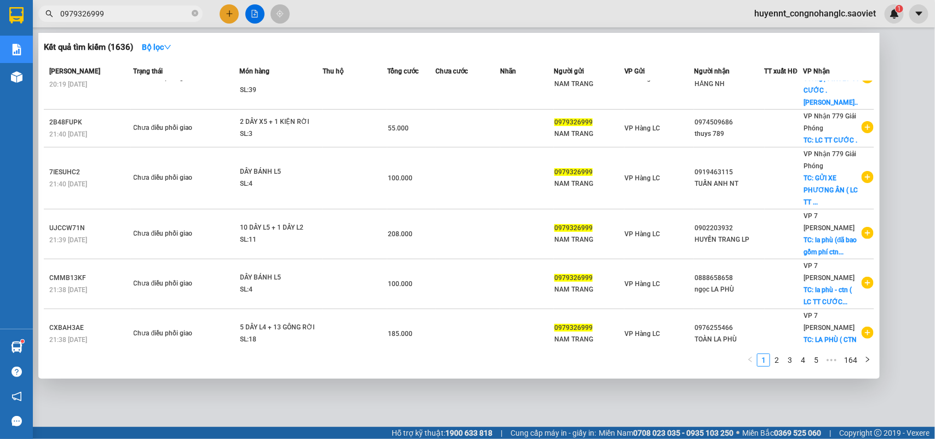
scroll to position [200, 0]
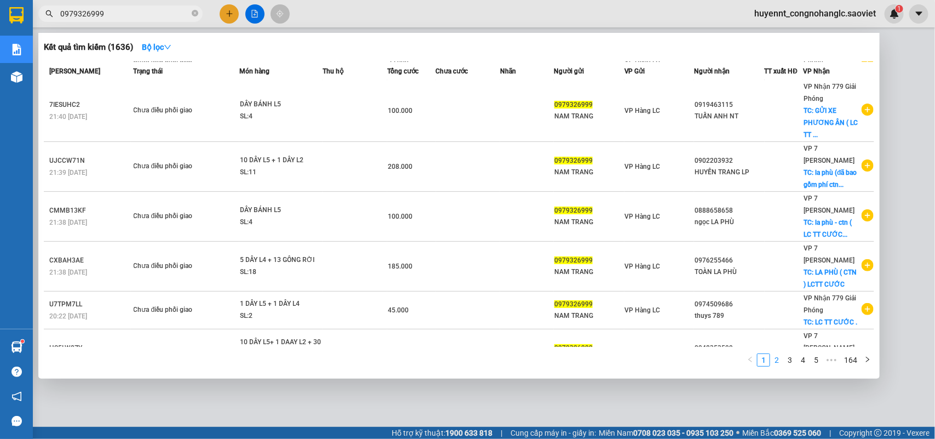
click at [778, 359] on link "2" at bounding box center [777, 360] width 12 height 12
click at [793, 359] on link "3" at bounding box center [790, 360] width 12 height 12
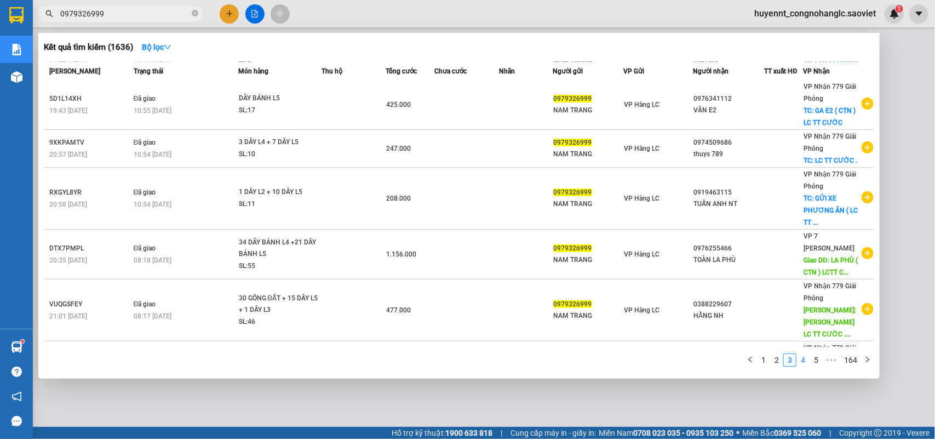
click at [808, 359] on link "4" at bounding box center [803, 360] width 12 height 12
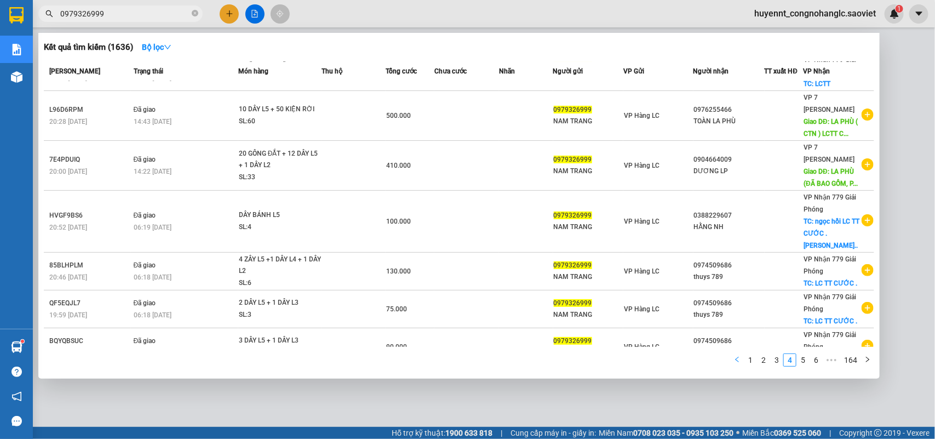
scroll to position [167, 0]
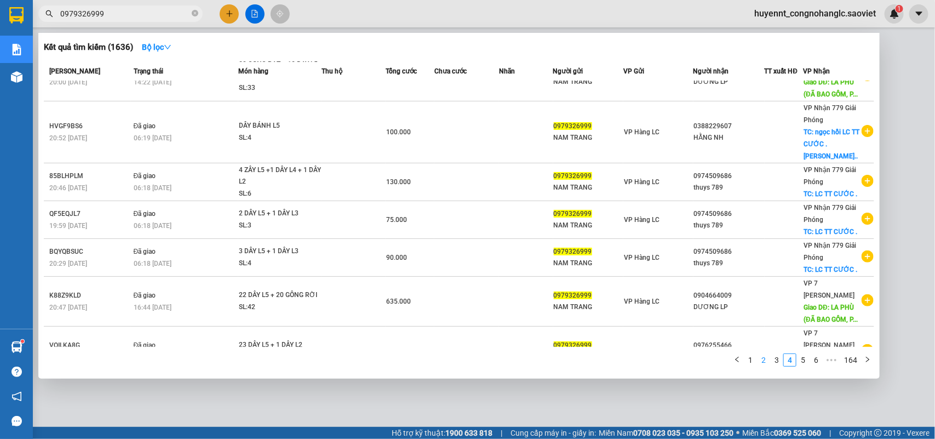
click at [765, 359] on link "2" at bounding box center [764, 360] width 12 height 12
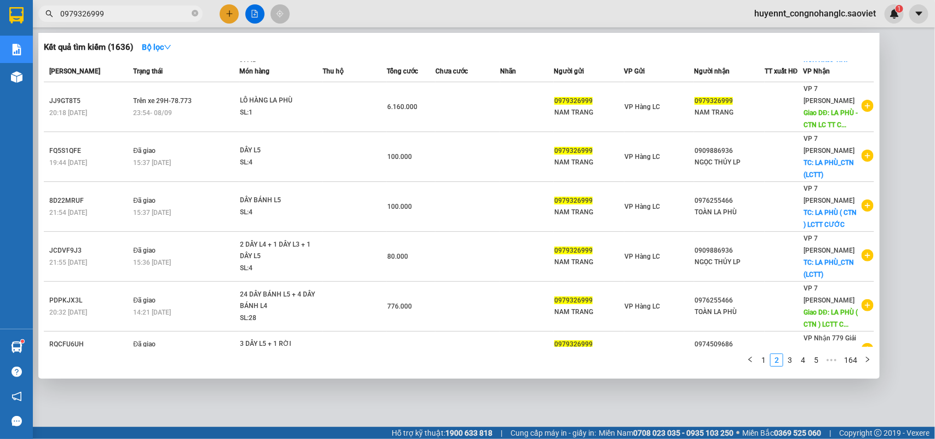
scroll to position [0, 0]
